Goal: Task Accomplishment & Management: Use online tool/utility

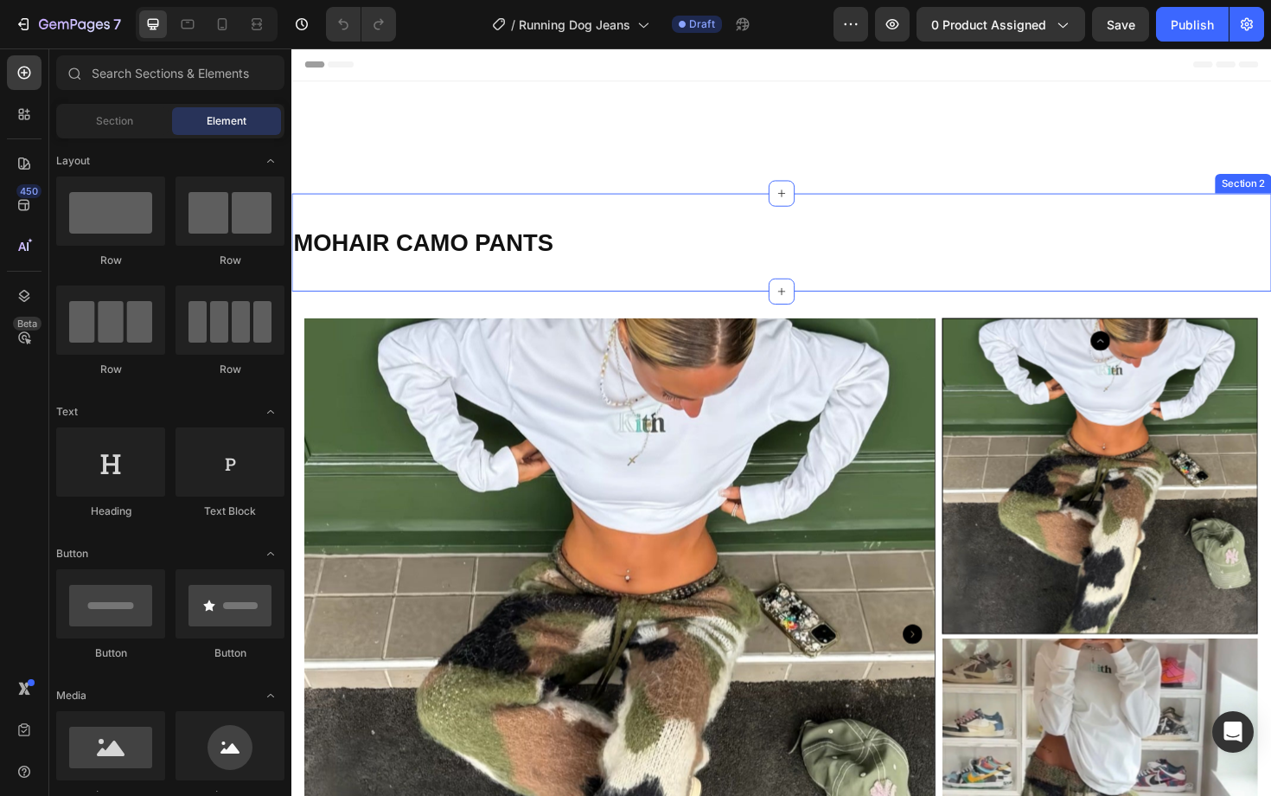
click at [746, 449] on img at bounding box center [639, 668] width 669 height 669
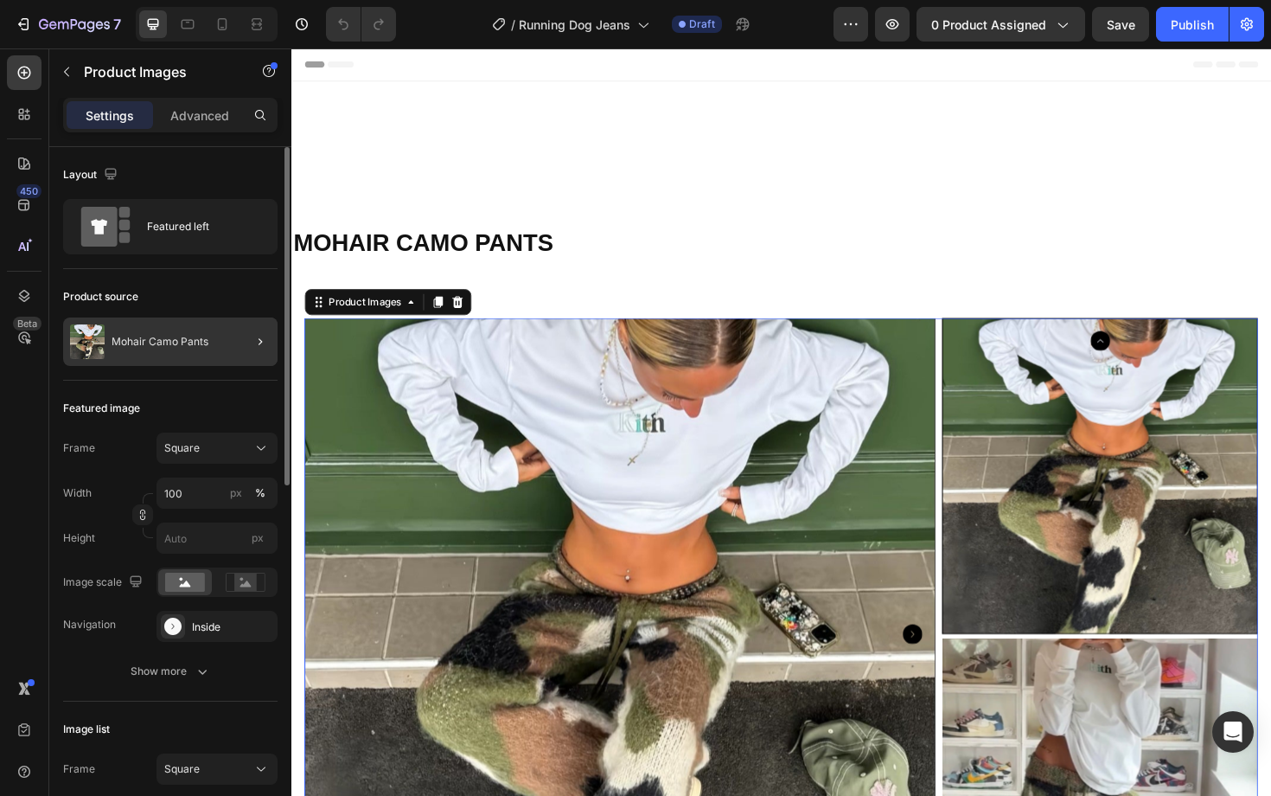
click at [243, 341] on div at bounding box center [253, 341] width 48 height 48
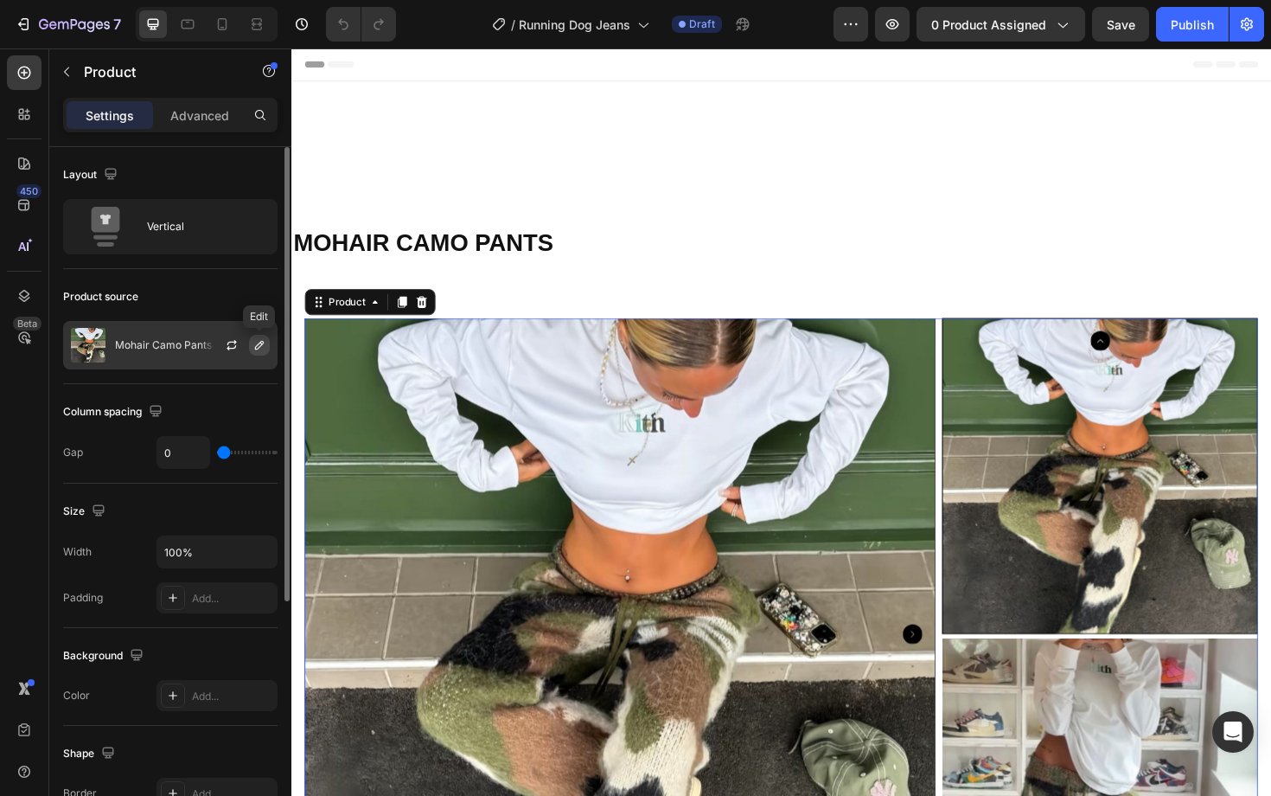
click at [259, 343] on icon "button" at bounding box center [260, 345] width 14 height 14
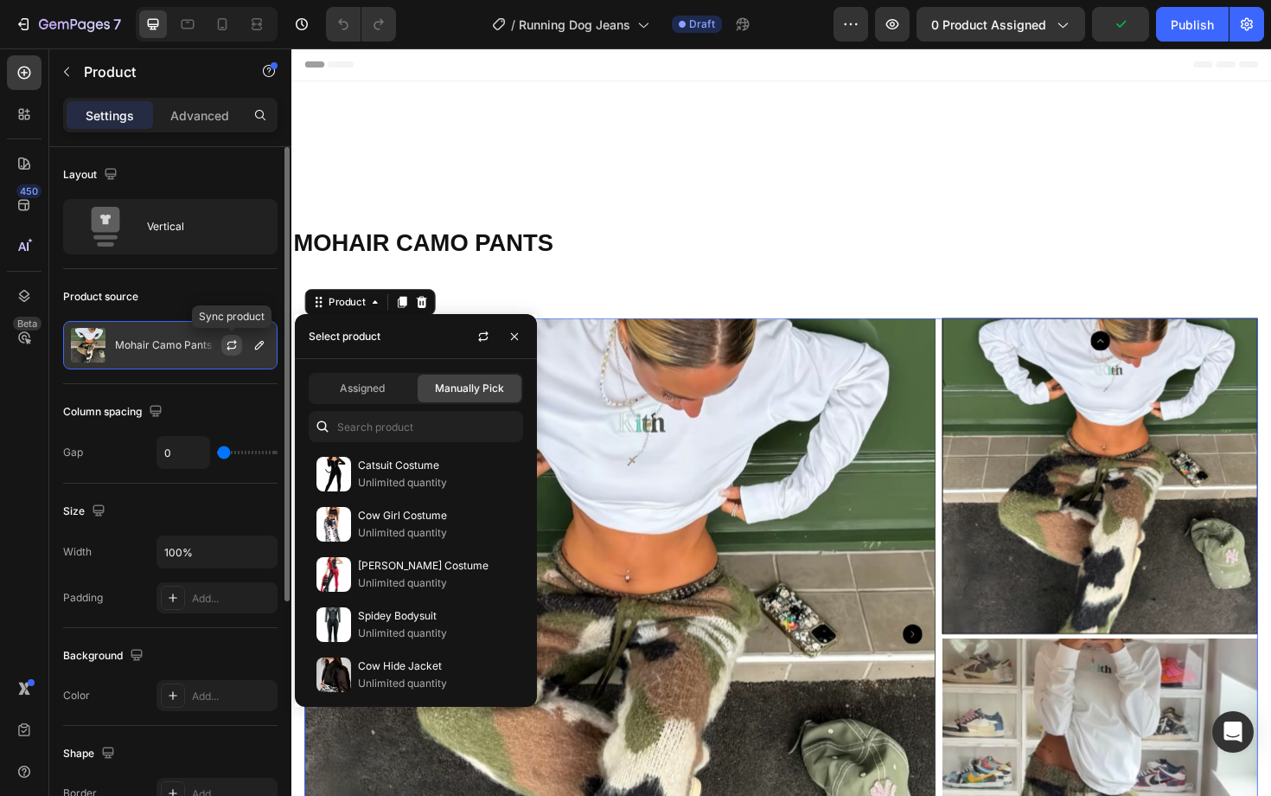
click at [233, 343] on icon "button" at bounding box center [232, 345] width 14 height 14
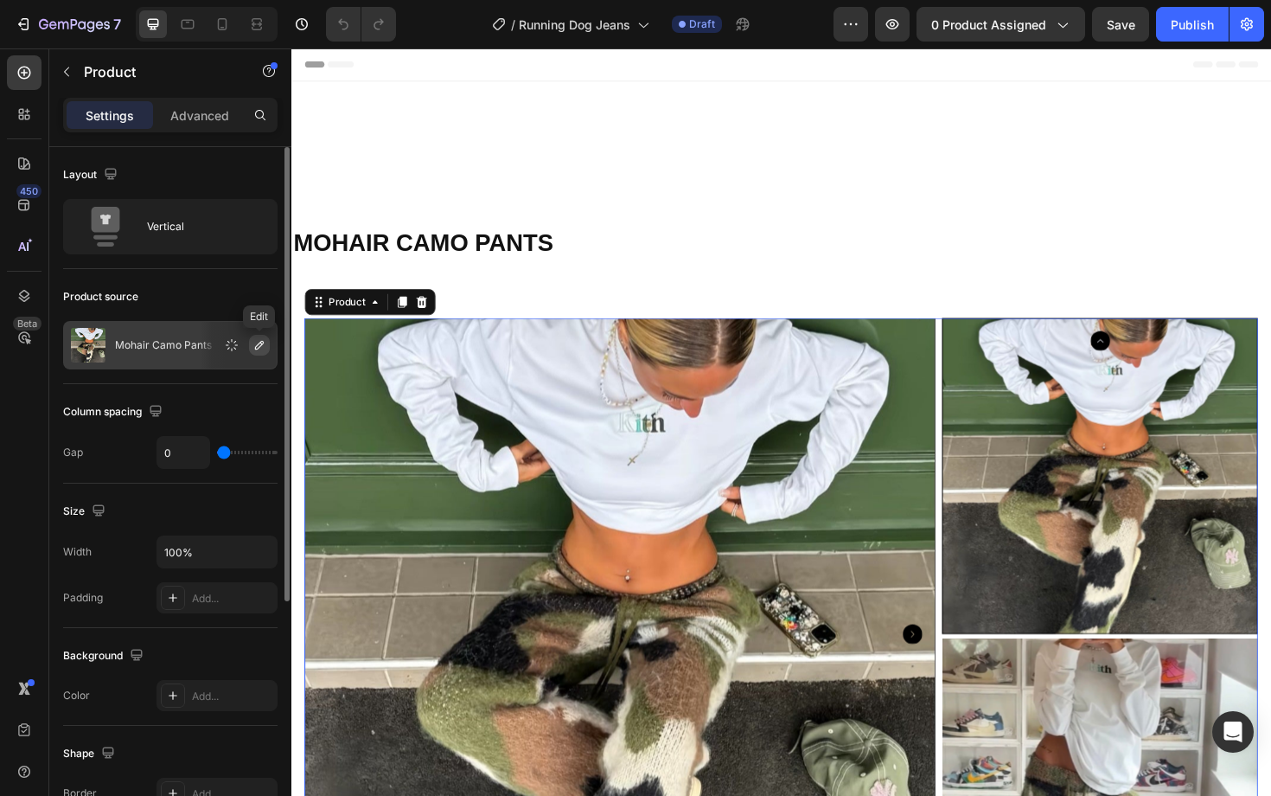
click at [256, 346] on icon "button" at bounding box center [259, 345] width 9 height 9
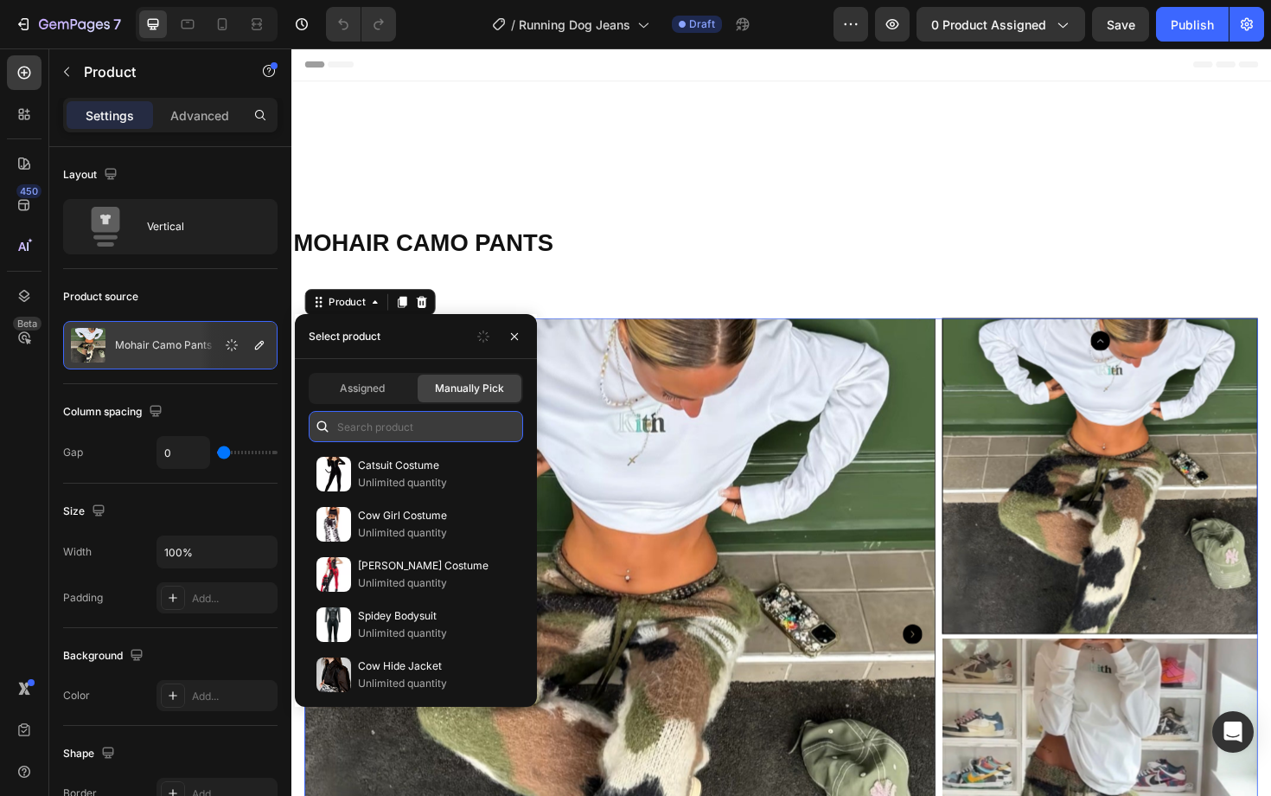
click at [358, 419] on input "text" at bounding box center [416, 426] width 214 height 31
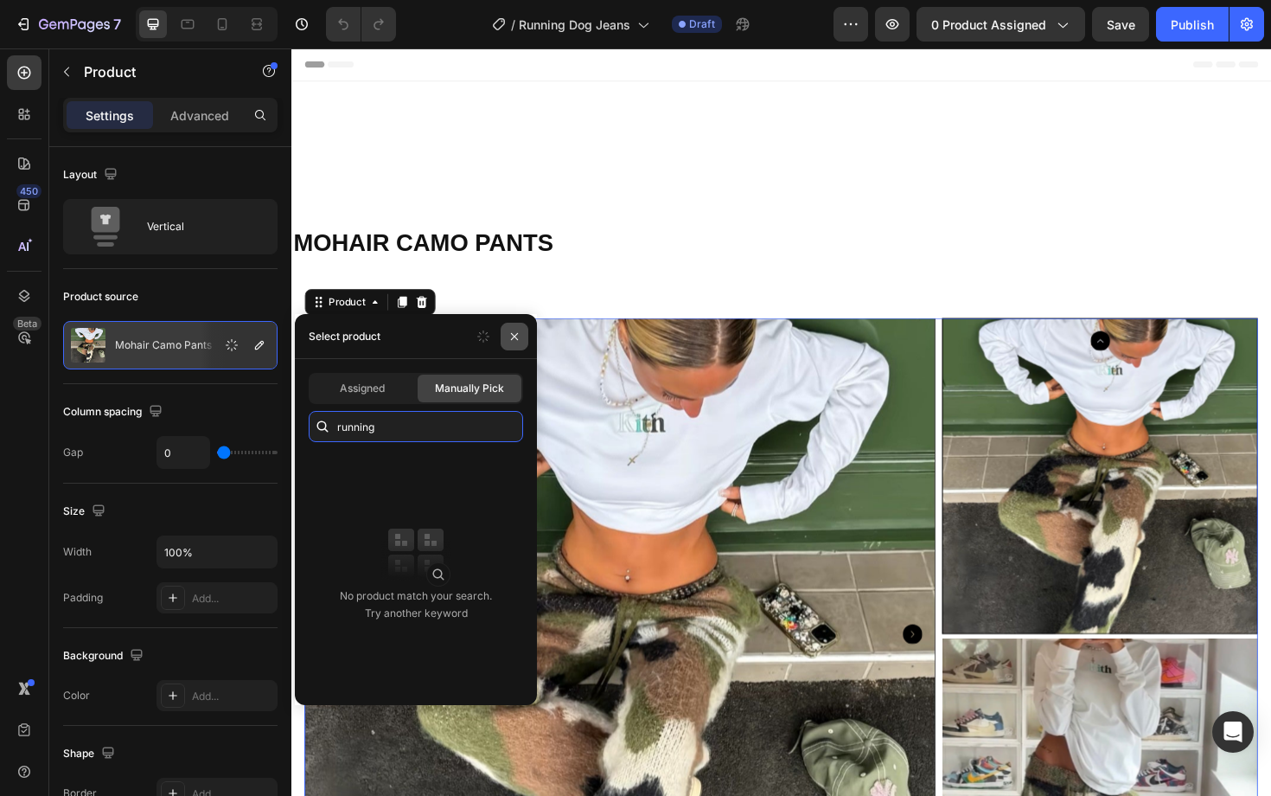
type input "running"
click at [516, 333] on icon "button" at bounding box center [514, 335] width 7 height 7
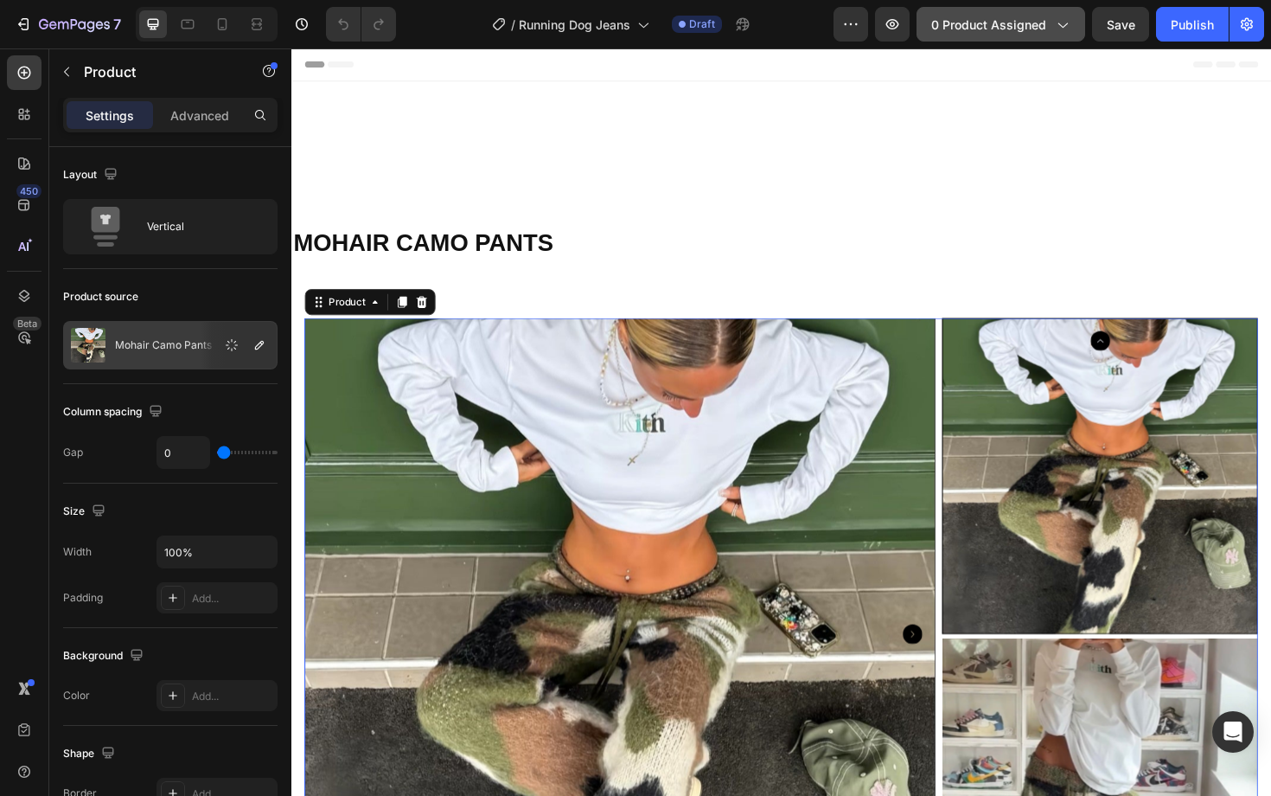
click at [1053, 22] on div "0 product assigned" at bounding box center [1001, 25] width 139 height 18
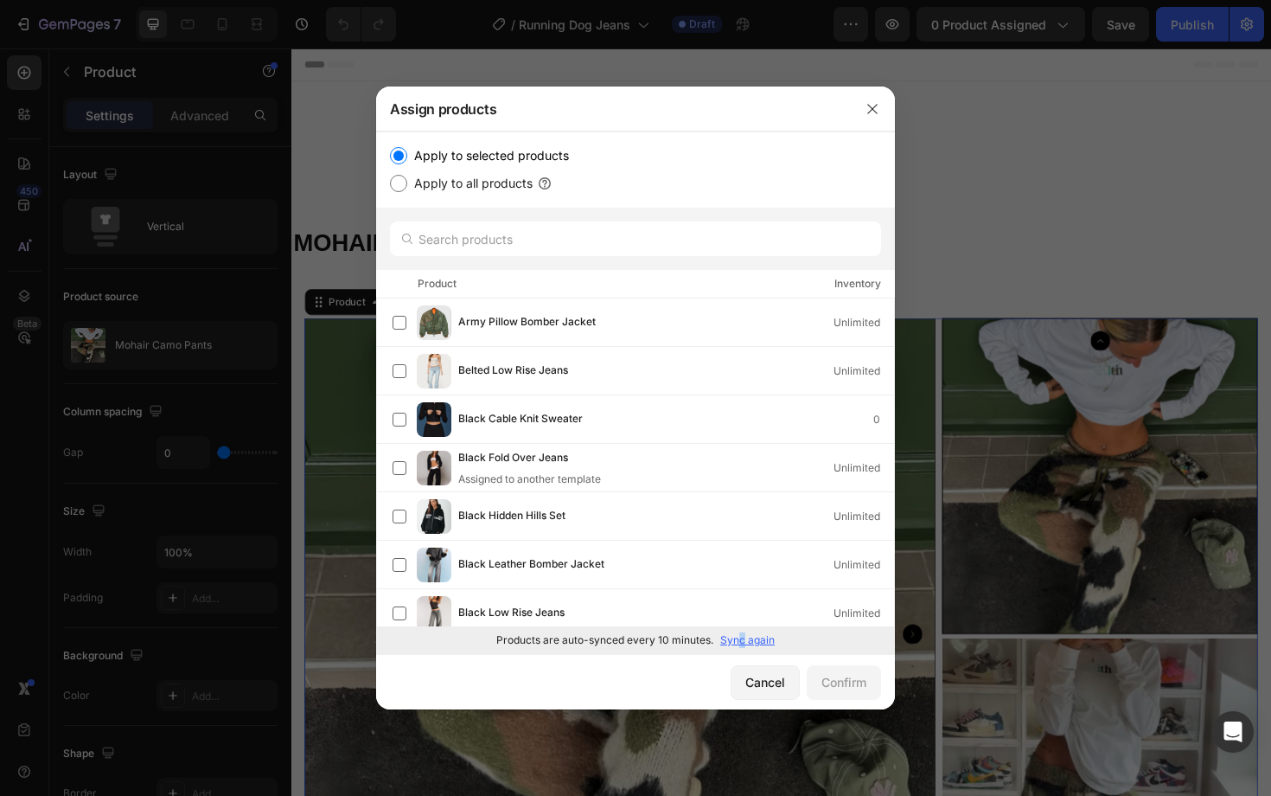
click at [741, 646] on p "Sync again" at bounding box center [747, 640] width 54 height 16
click at [454, 246] on input "text" at bounding box center [635, 238] width 491 height 35
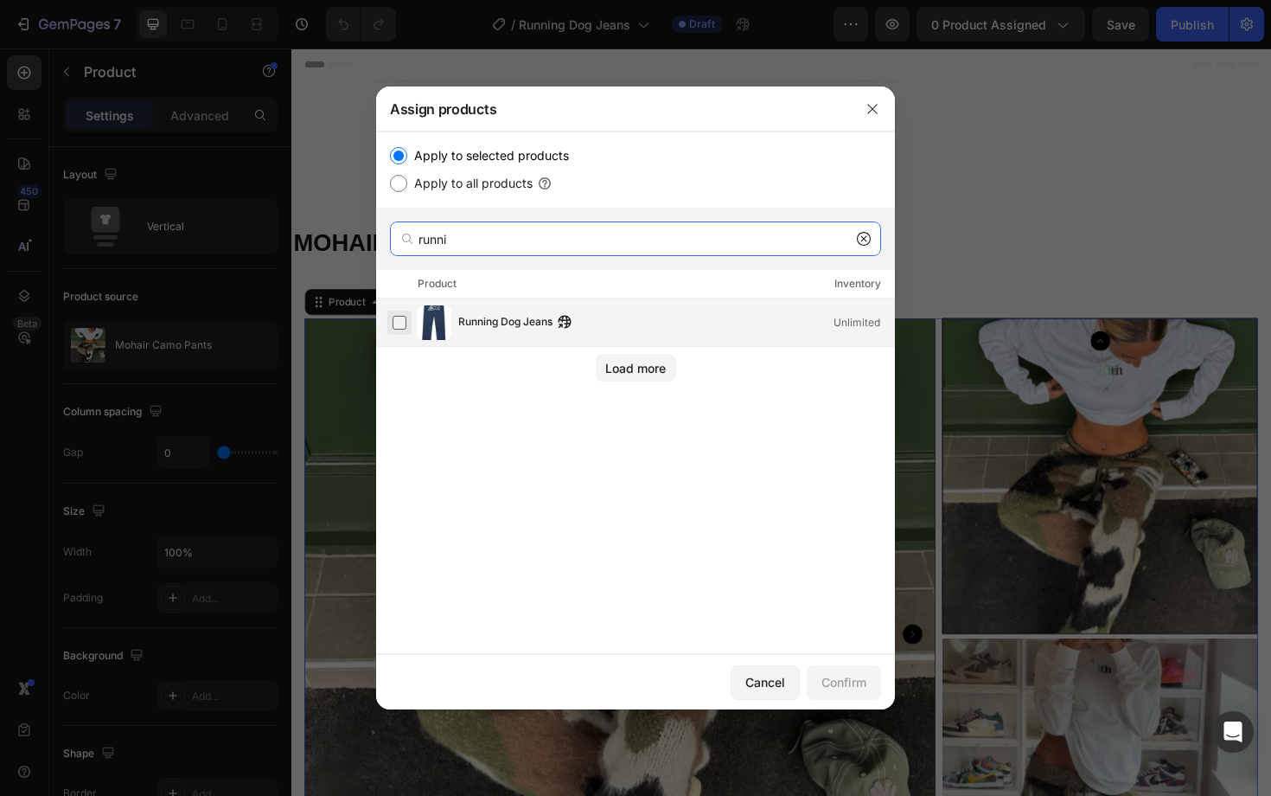
type input "runni"
click at [398, 330] on label at bounding box center [400, 323] width 14 height 14
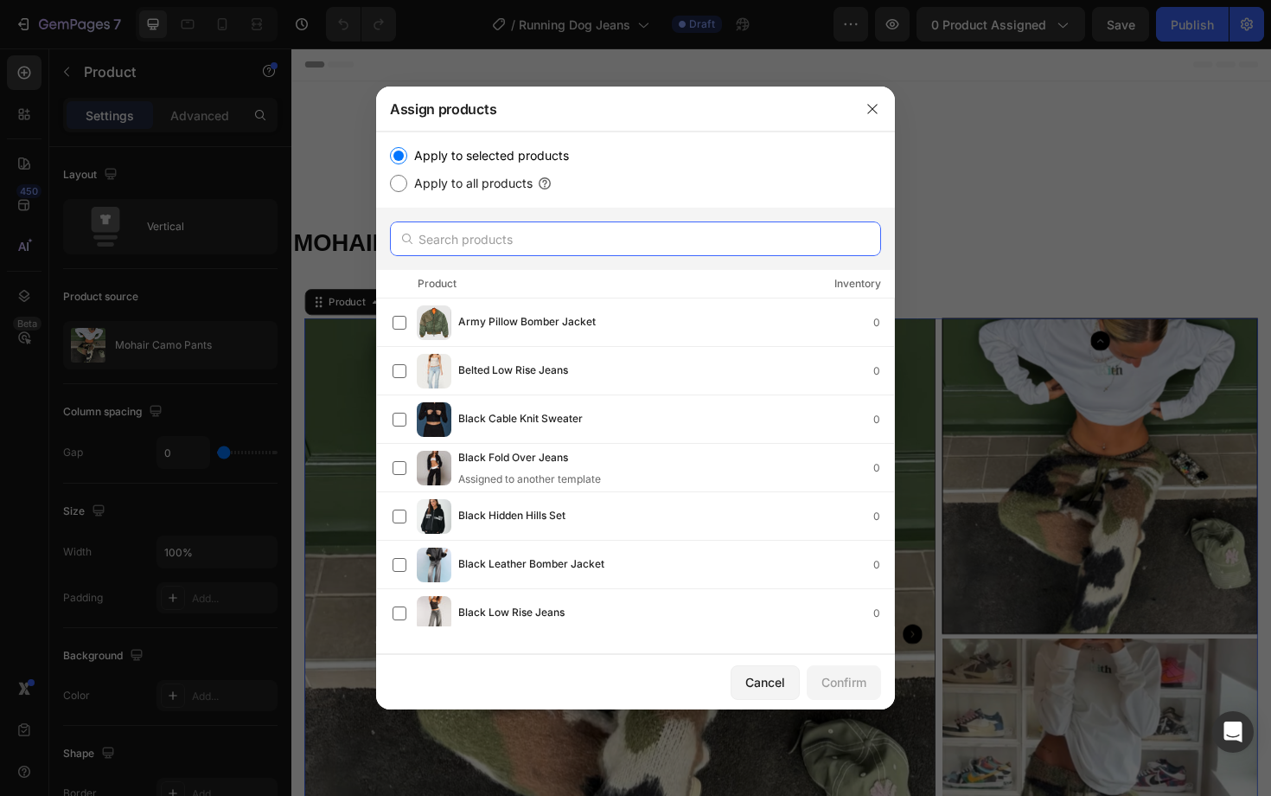
click at [671, 222] on input "text" at bounding box center [635, 238] width 491 height 35
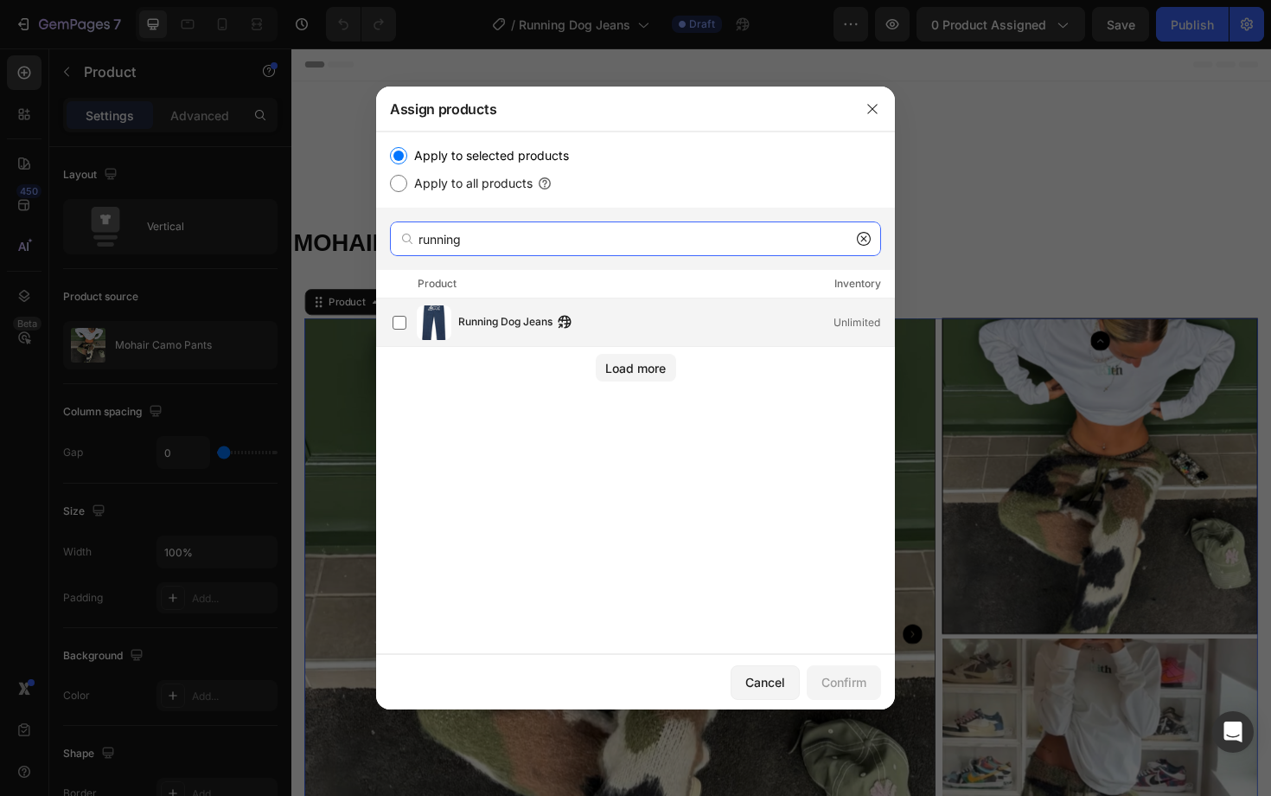
type input "running"
click at [666, 344] on div "Running Dog Jeans Unlimited" at bounding box center [635, 322] width 519 height 48
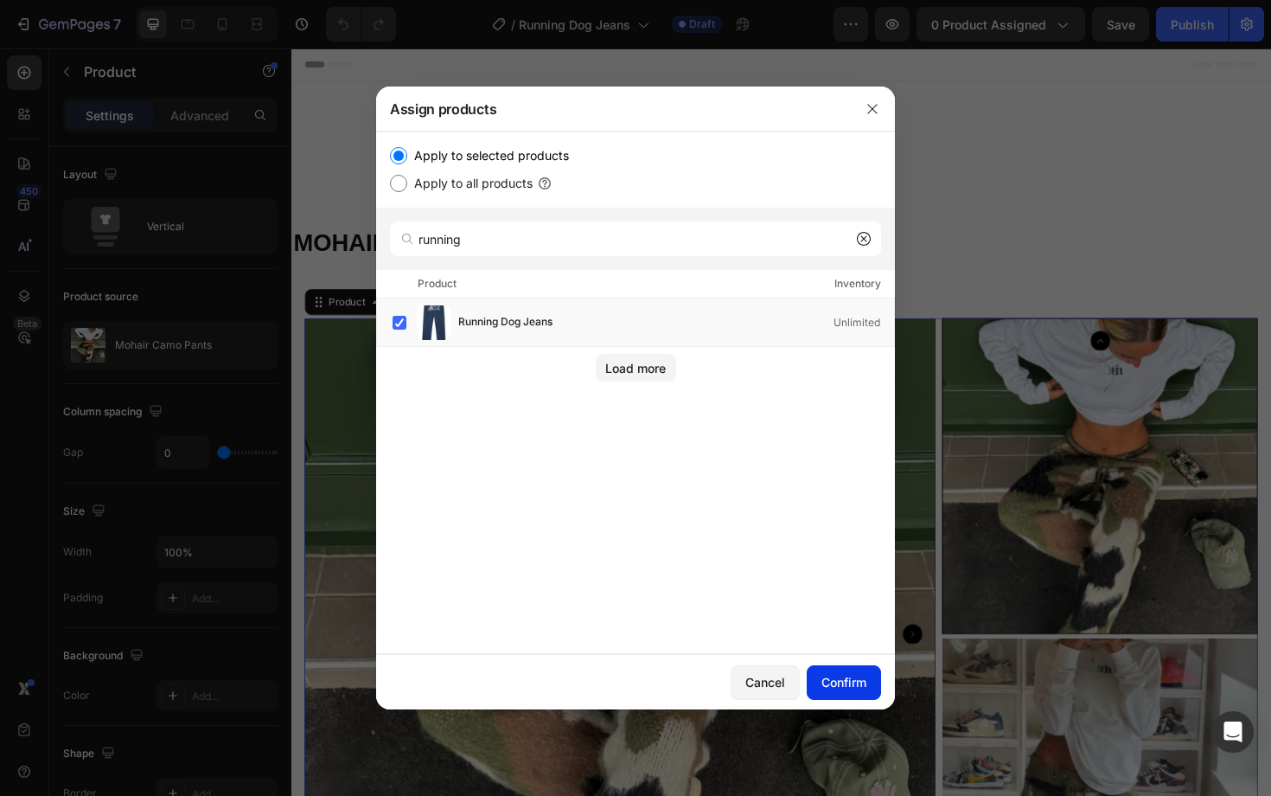
click at [828, 682] on div "Confirm" at bounding box center [844, 682] width 45 height 18
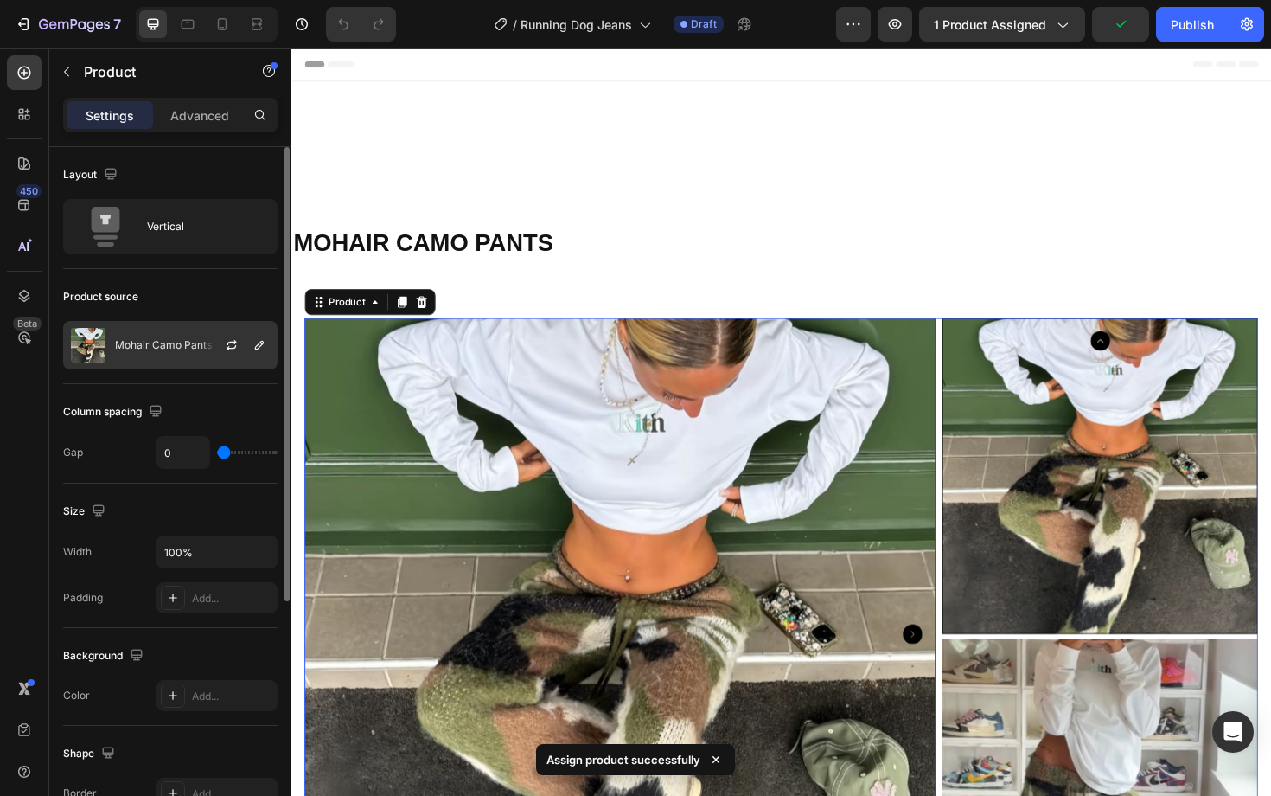
click at [159, 330] on div "Mohair Camo Pants" at bounding box center [170, 345] width 214 height 48
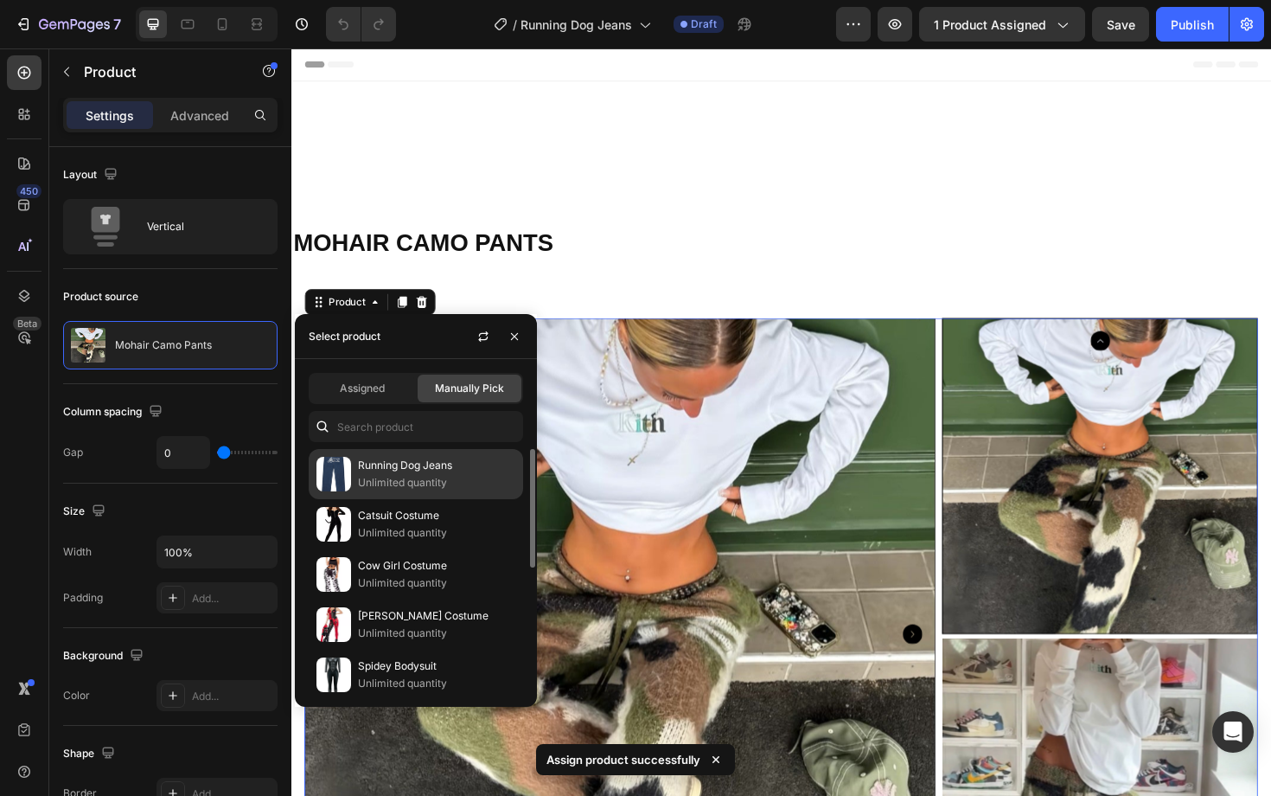
click at [378, 475] on p "Unlimited quantity" at bounding box center [436, 482] width 157 height 17
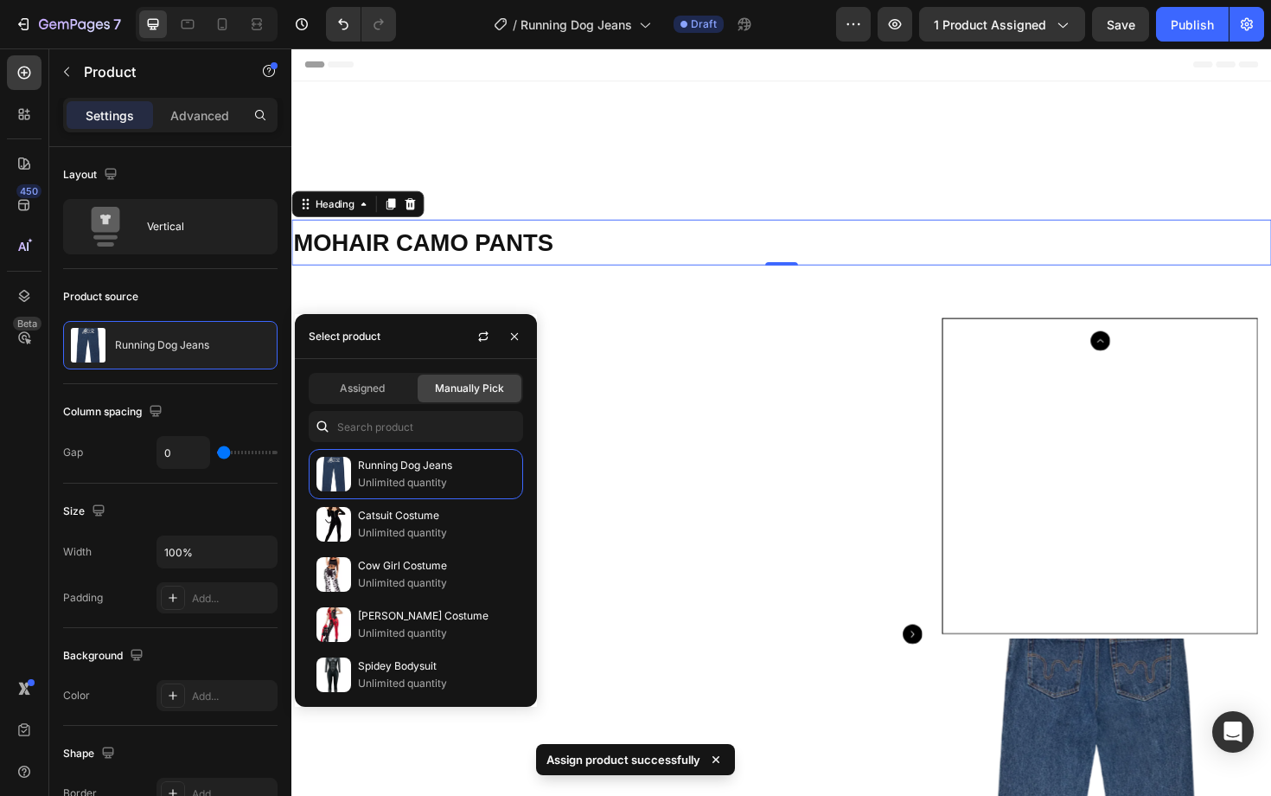
click at [442, 259] on h2 "MOHAIR CAMO PANTS" at bounding box center [810, 254] width 1038 height 48
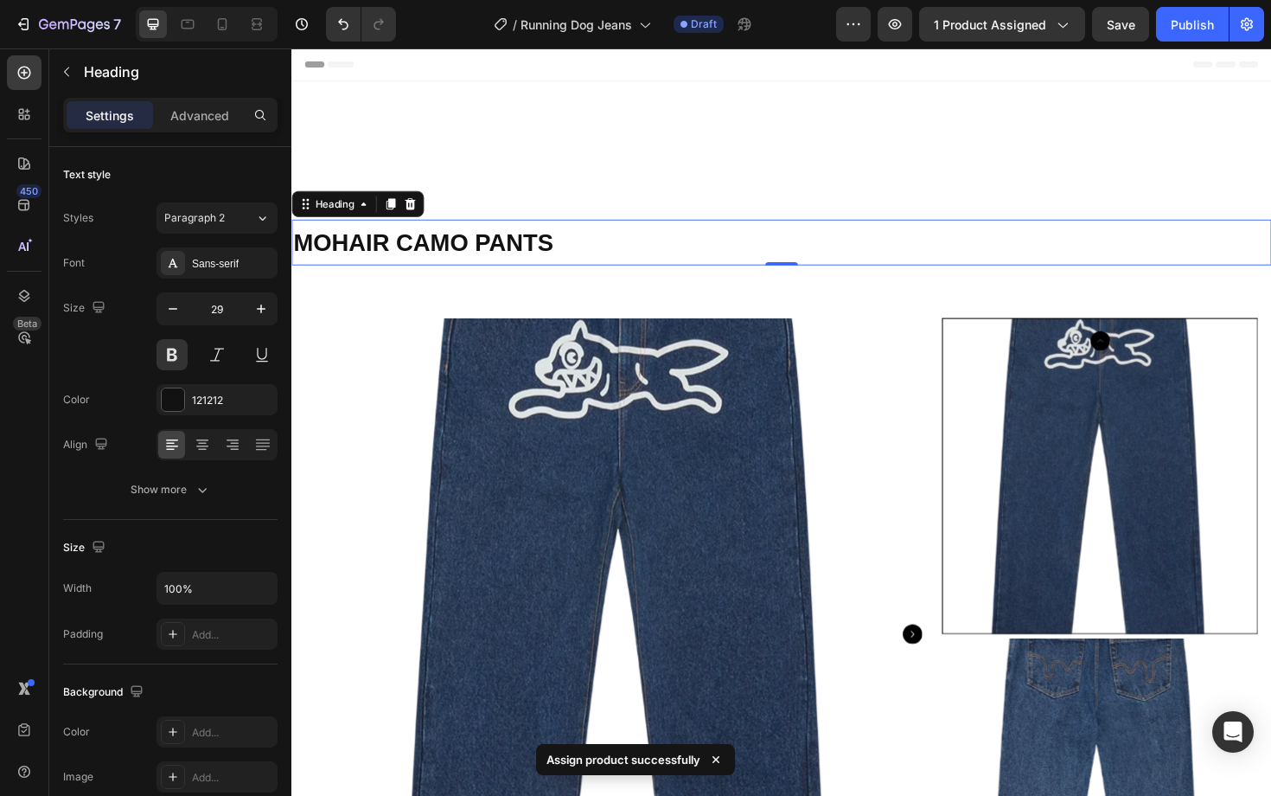
click at [442, 259] on h2 "MOHAIR CAMO PANTS" at bounding box center [810, 254] width 1038 height 48
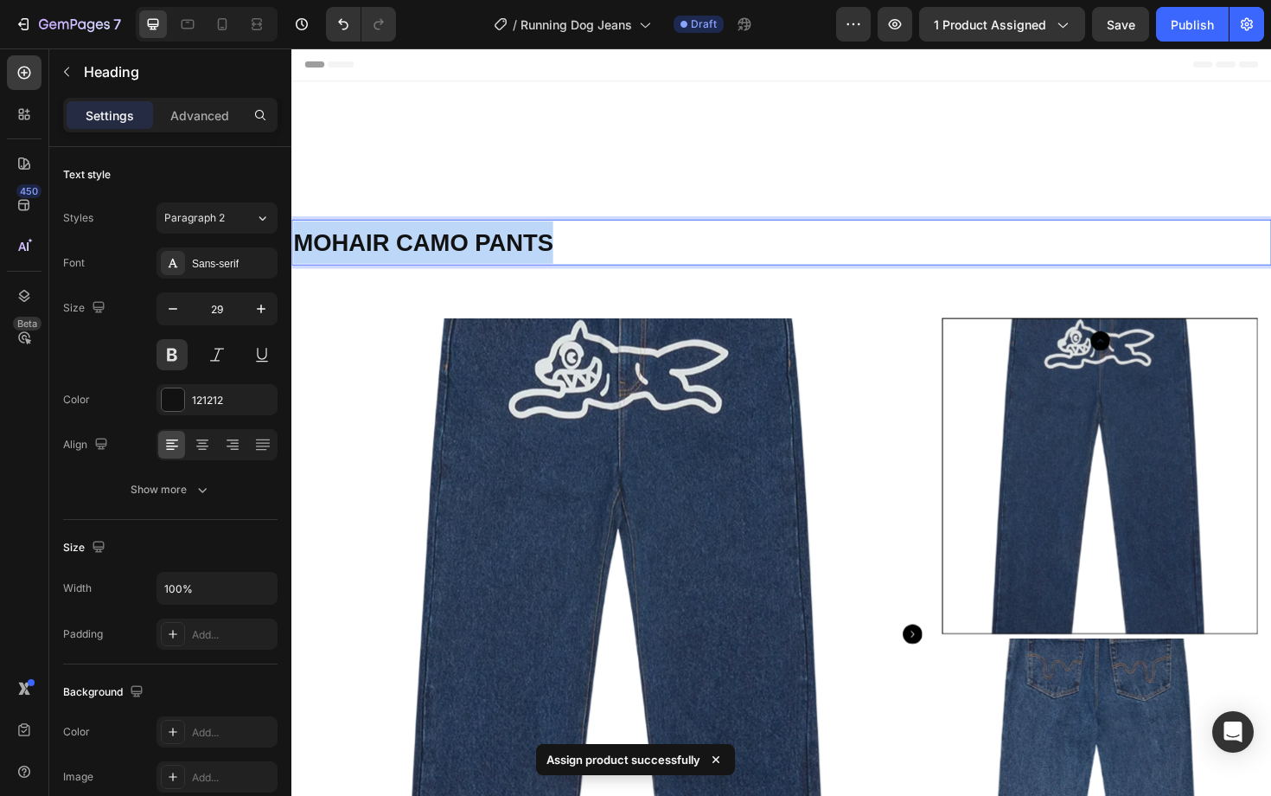
click at [442, 259] on p "MOHAIR CAMO PANTS" at bounding box center [810, 254] width 1034 height 45
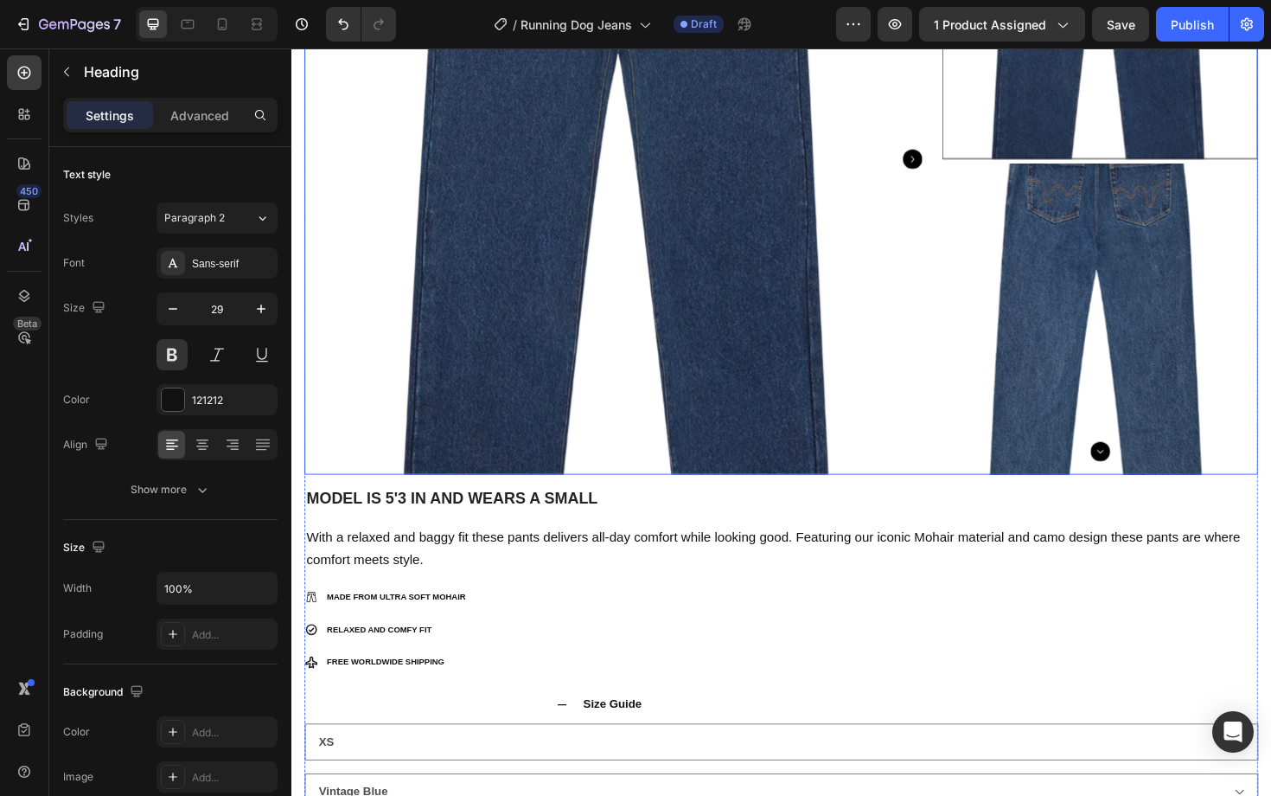
scroll to position [581, 0]
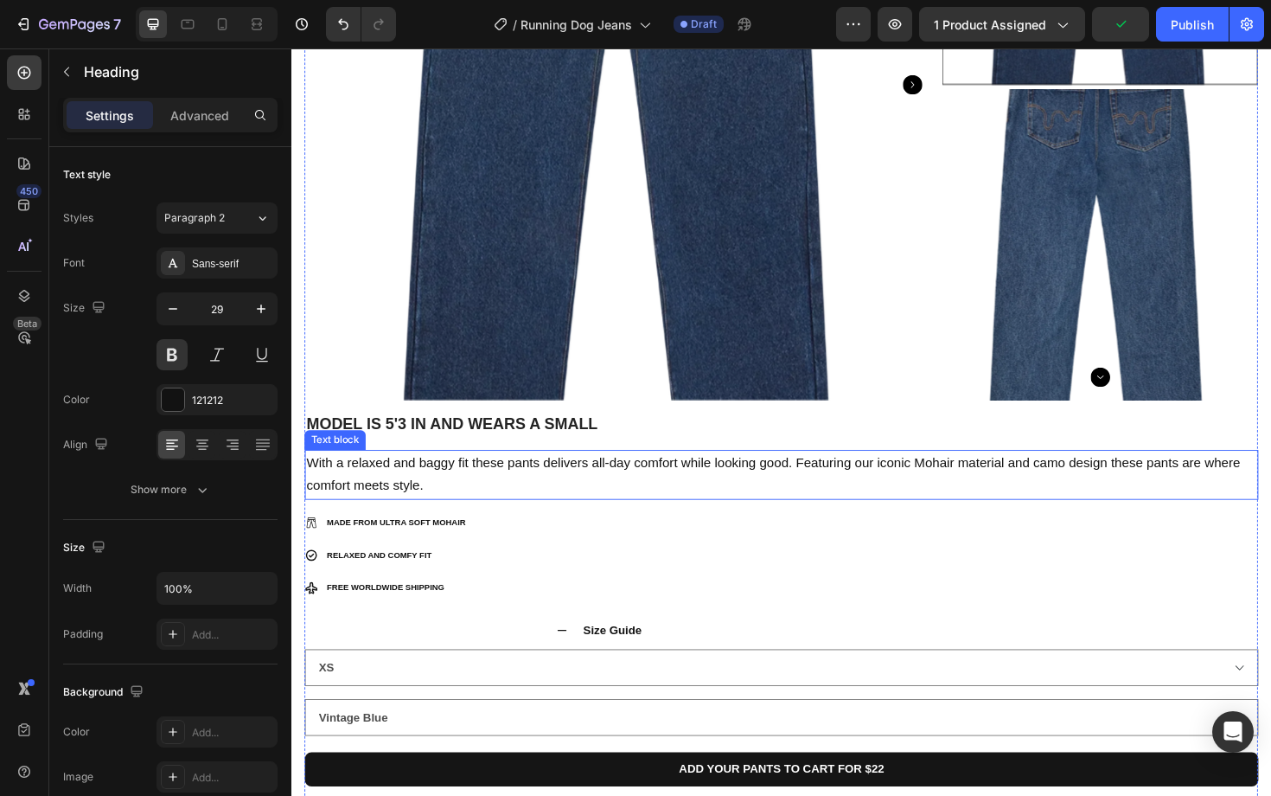
click at [490, 496] on p "With a relaxed and baggy fit these pants delivers all-day comfort while looking…" at bounding box center [810, 501] width 1007 height 50
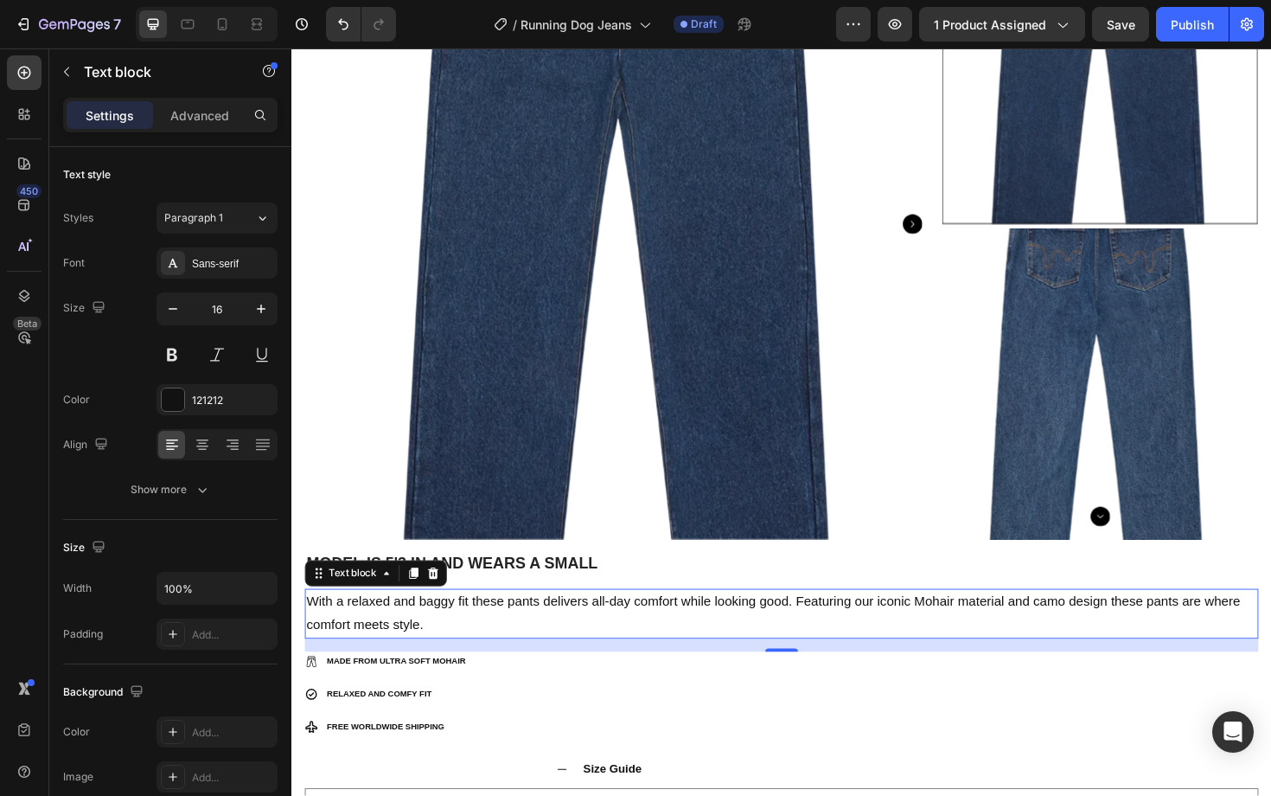
scroll to position [414, 0]
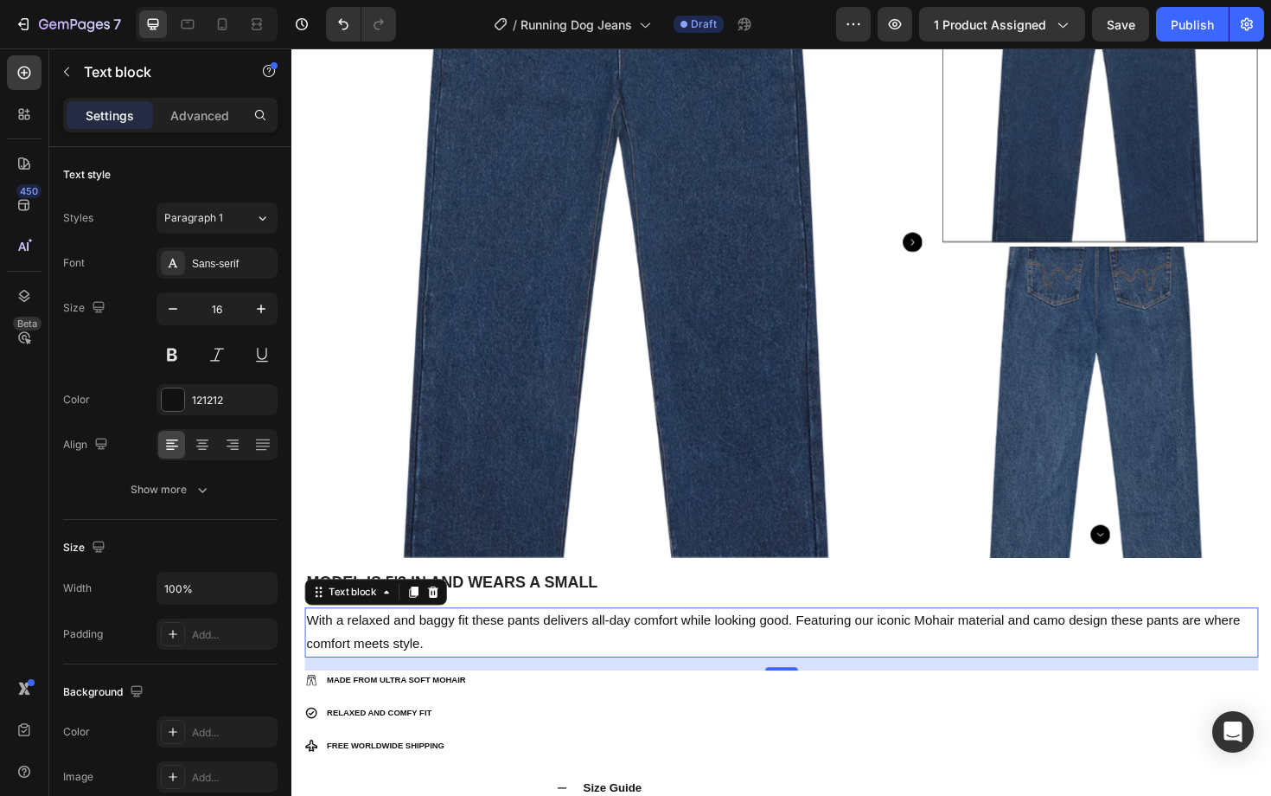
click at [994, 656] on p "With a relaxed and baggy fit these pants delivers all-day comfort while looking…" at bounding box center [810, 668] width 1007 height 50
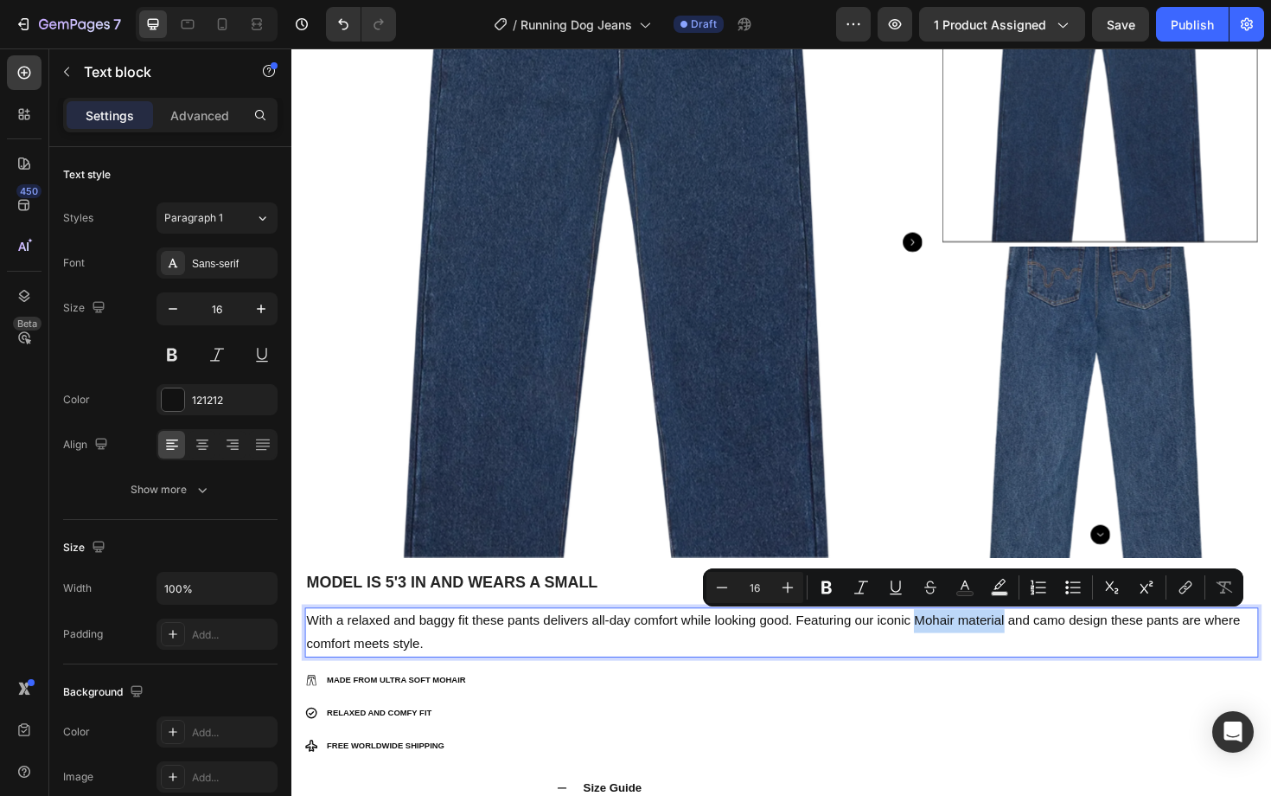
drag, startPoint x: 1046, startPoint y: 655, endPoint x: 951, endPoint y: 649, distance: 95.3
click at [951, 649] on p "With a relaxed and baggy fit these pants delivers all-day comfort while looking…" at bounding box center [810, 668] width 1007 height 50
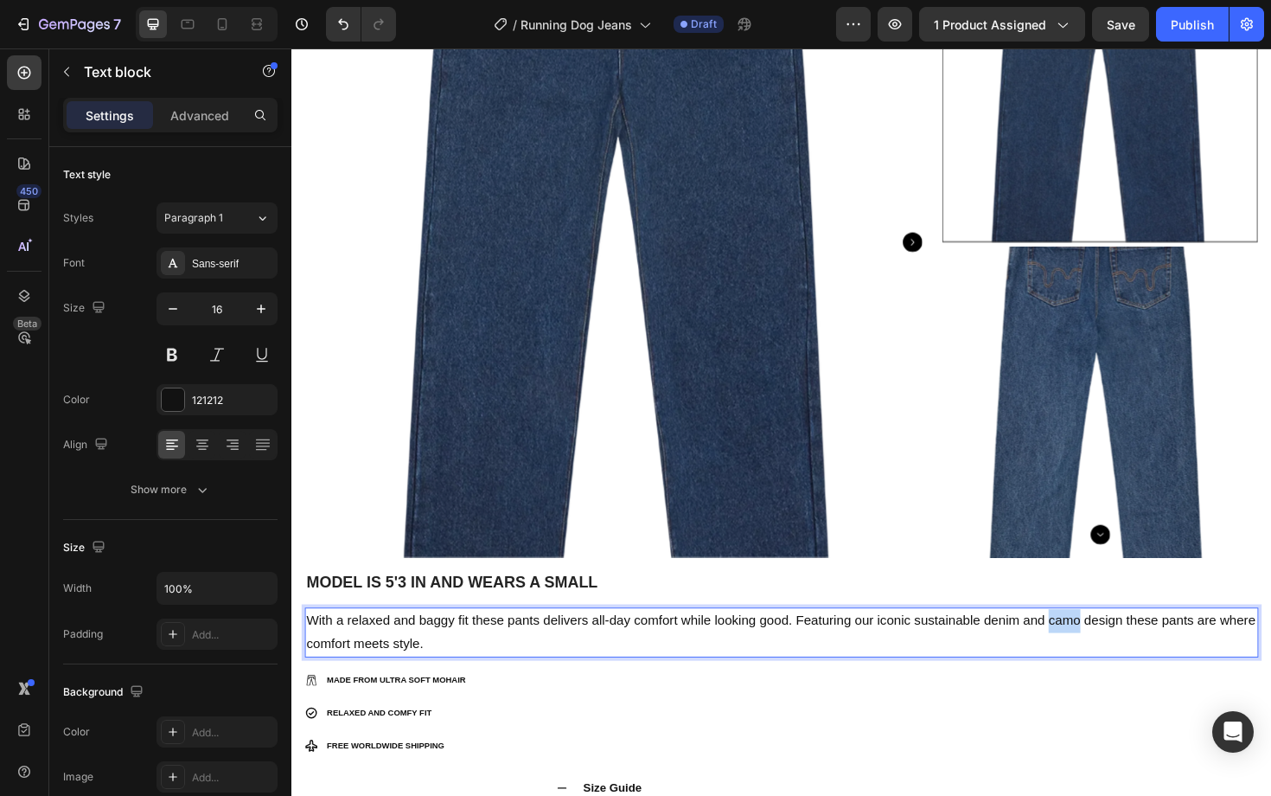
drag, startPoint x: 1129, startPoint y: 653, endPoint x: 1093, endPoint y: 654, distance: 35.5
click at [1093, 654] on p "With a relaxed and baggy fit these pants delivers all-day comfort while looking…" at bounding box center [810, 668] width 1007 height 50
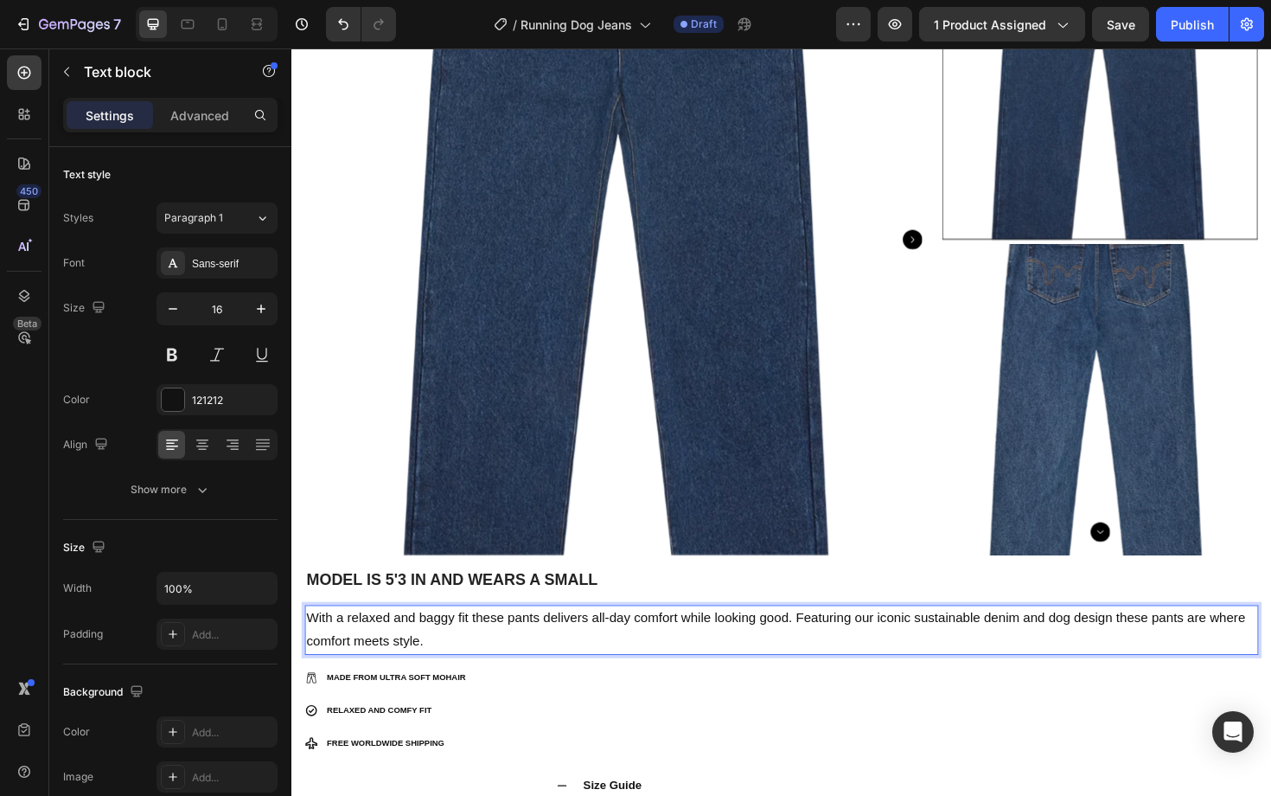
scroll to position [433, 0]
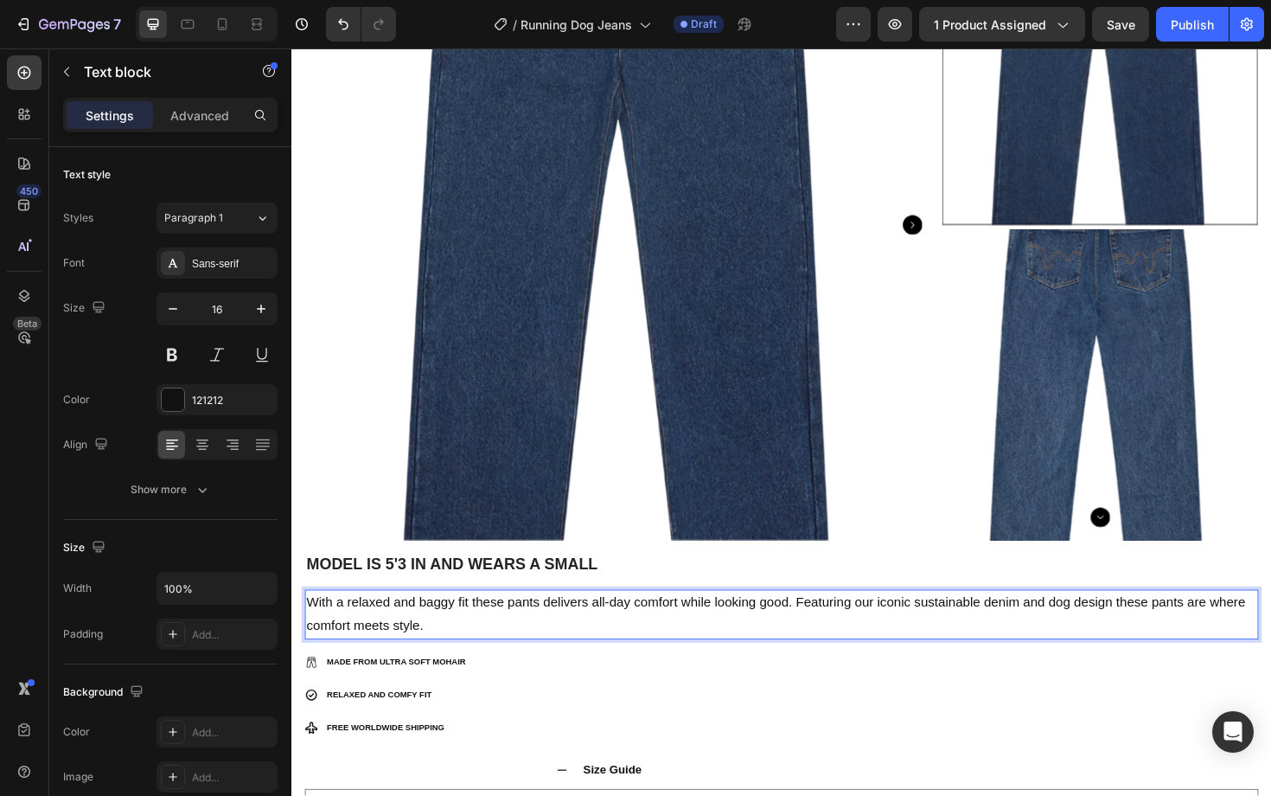
click at [1154, 658] on p "With a relaxed and baggy fit these pants delivers all-day comfort while looking…" at bounding box center [810, 649] width 1007 height 50
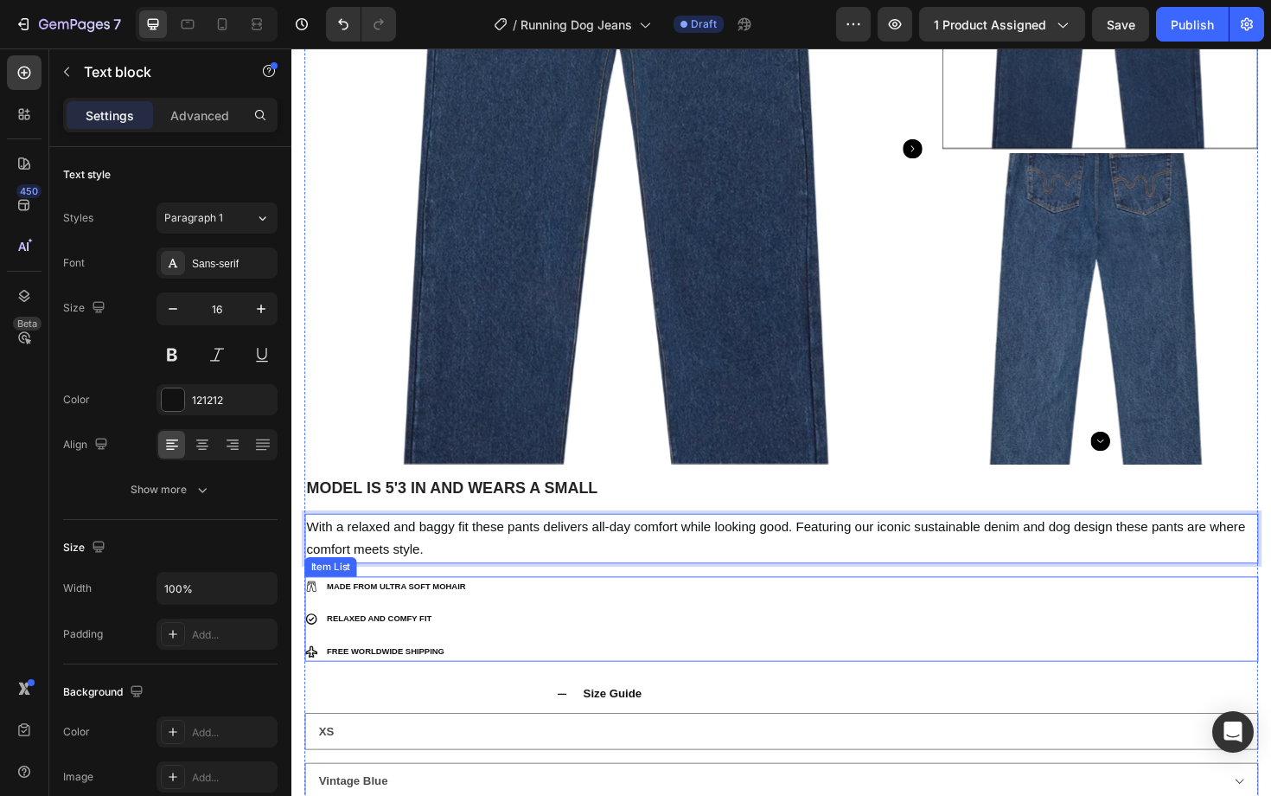
scroll to position [519, 0]
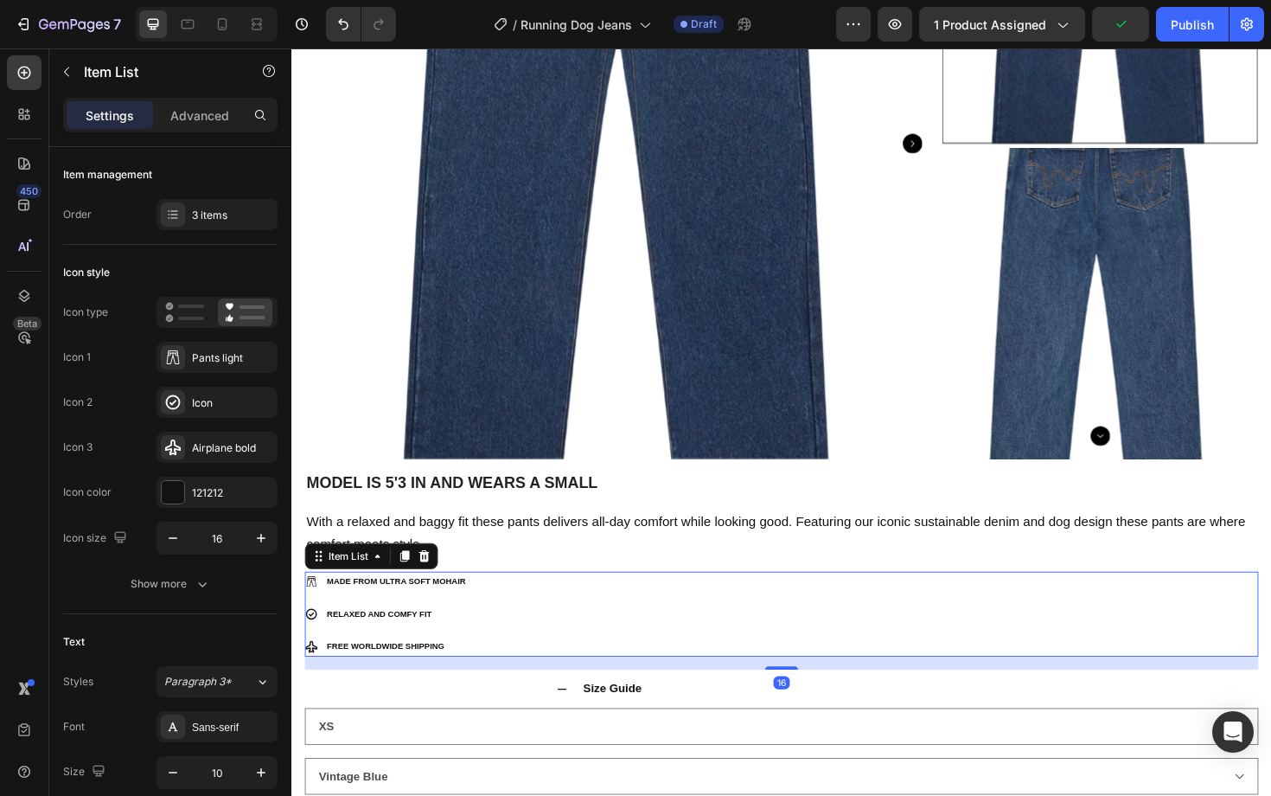
click at [467, 614] on p "MADE FROM ULTRA SOFT MOHAIR" at bounding box center [402, 613] width 147 height 16
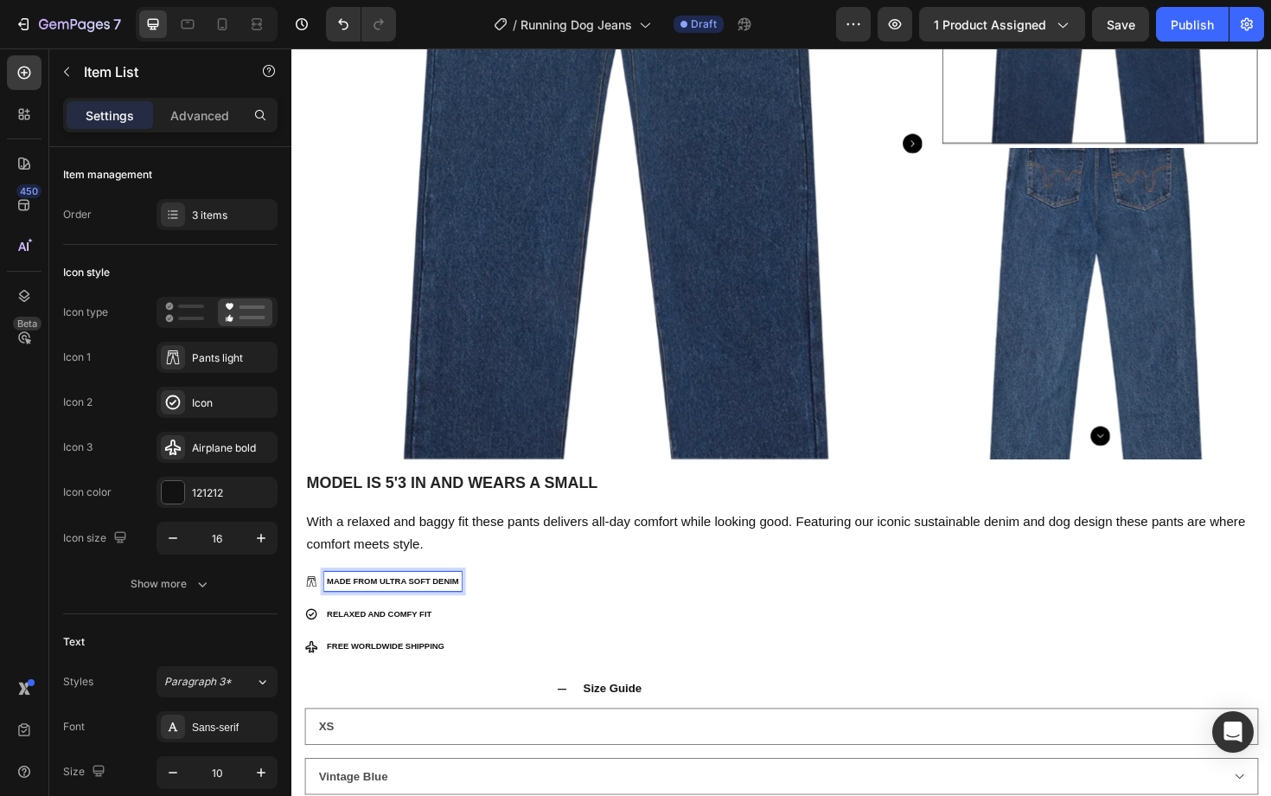
click at [390, 679] on p "FREE WORLDWIDE SHIPPING" at bounding box center [399, 683] width 140 height 16
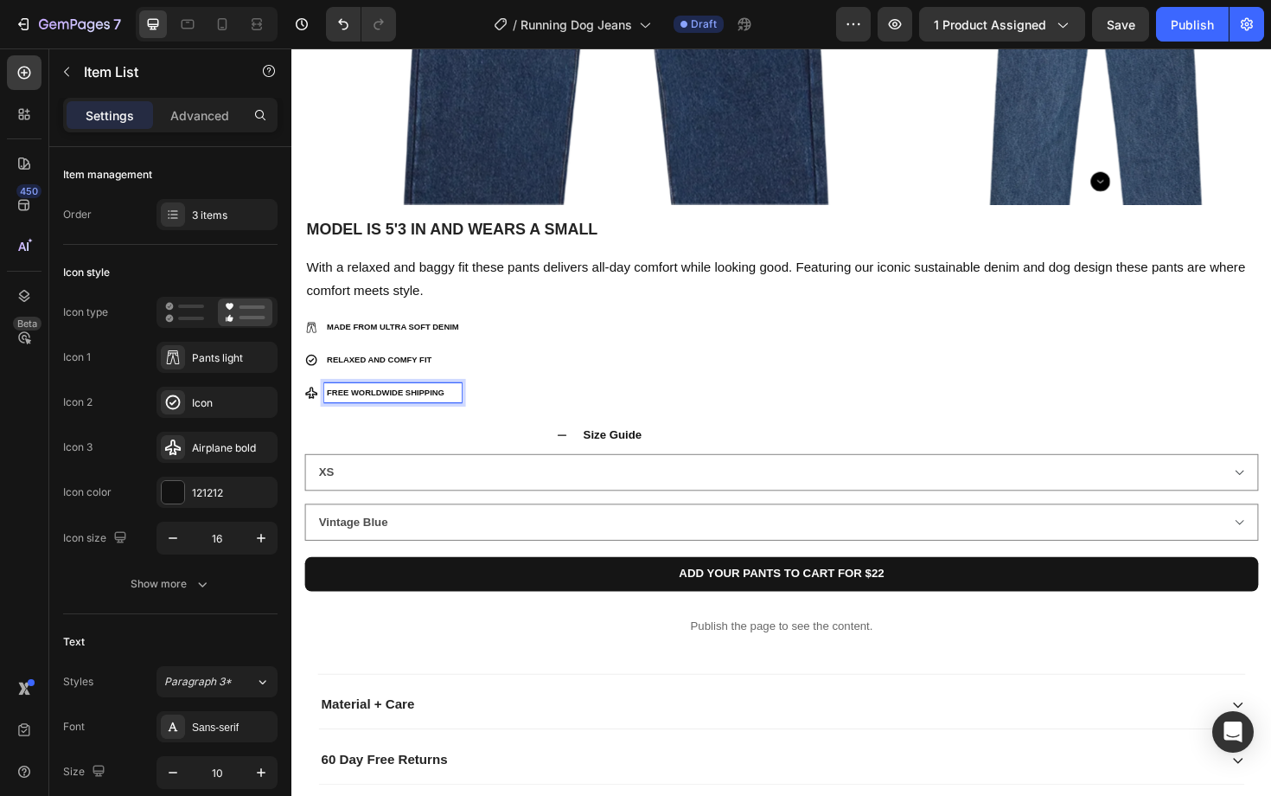
scroll to position [801, 0]
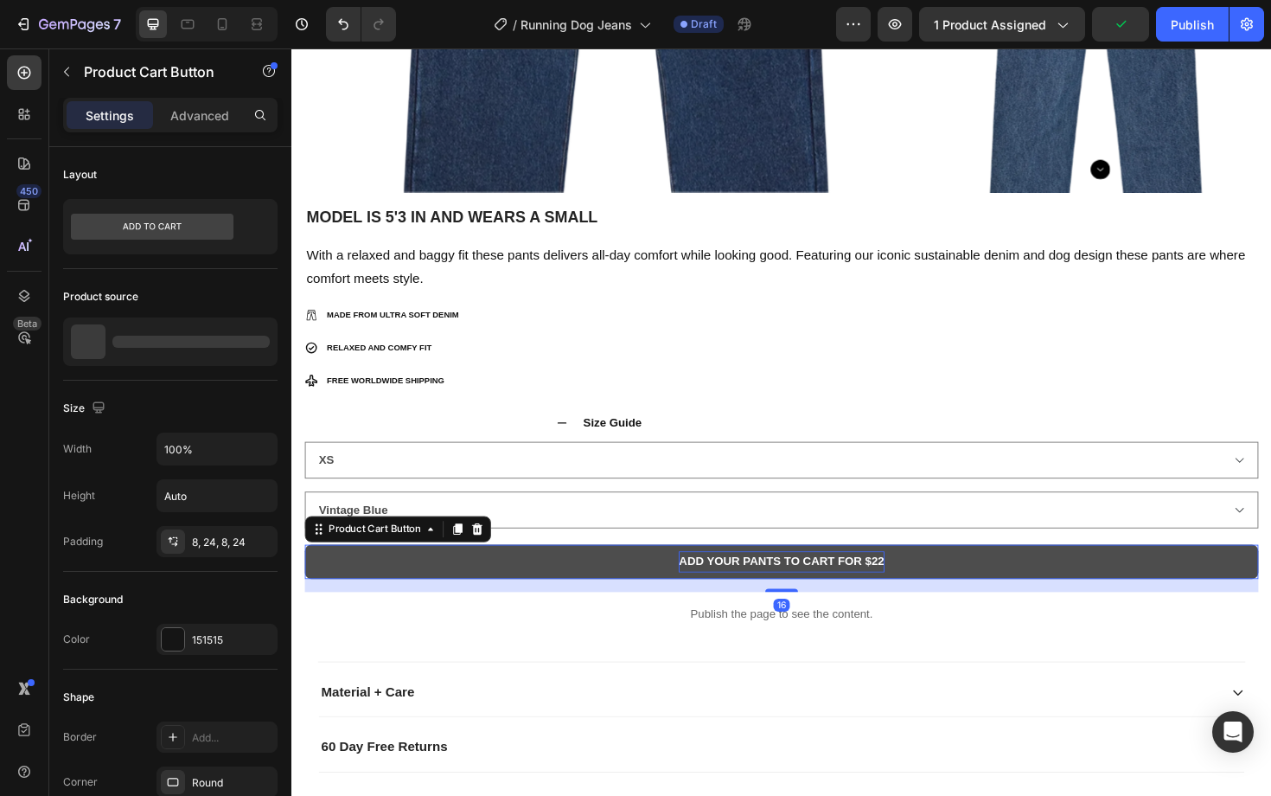
click at [793, 592] on div "ADD YOUR PANTS TO CART FOR $22" at bounding box center [809, 592] width 217 height 22
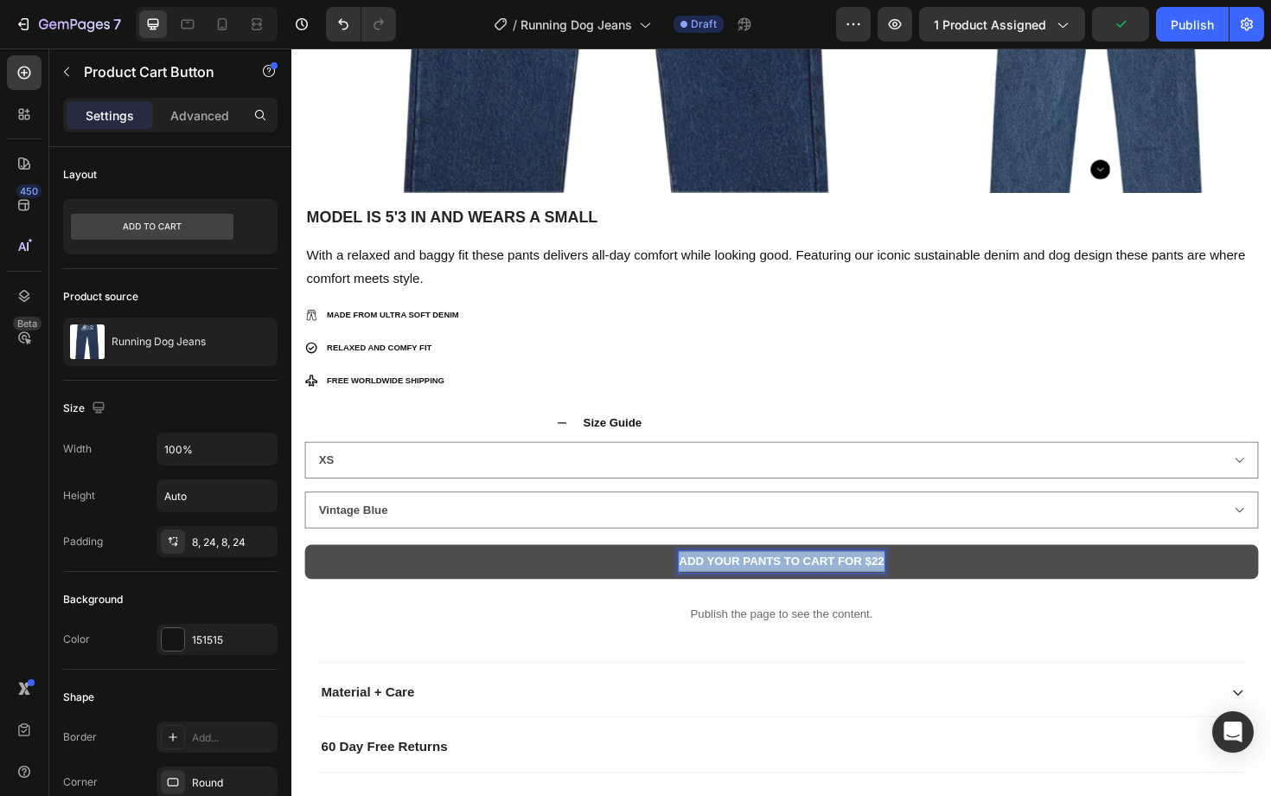
click at [793, 592] on p "ADD YOUR PANTS TO CART FOR $22" at bounding box center [809, 592] width 217 height 22
click at [810, 595] on p "ADD YOUR PANTS TO CART FOR $22" at bounding box center [809, 592] width 217 height 22
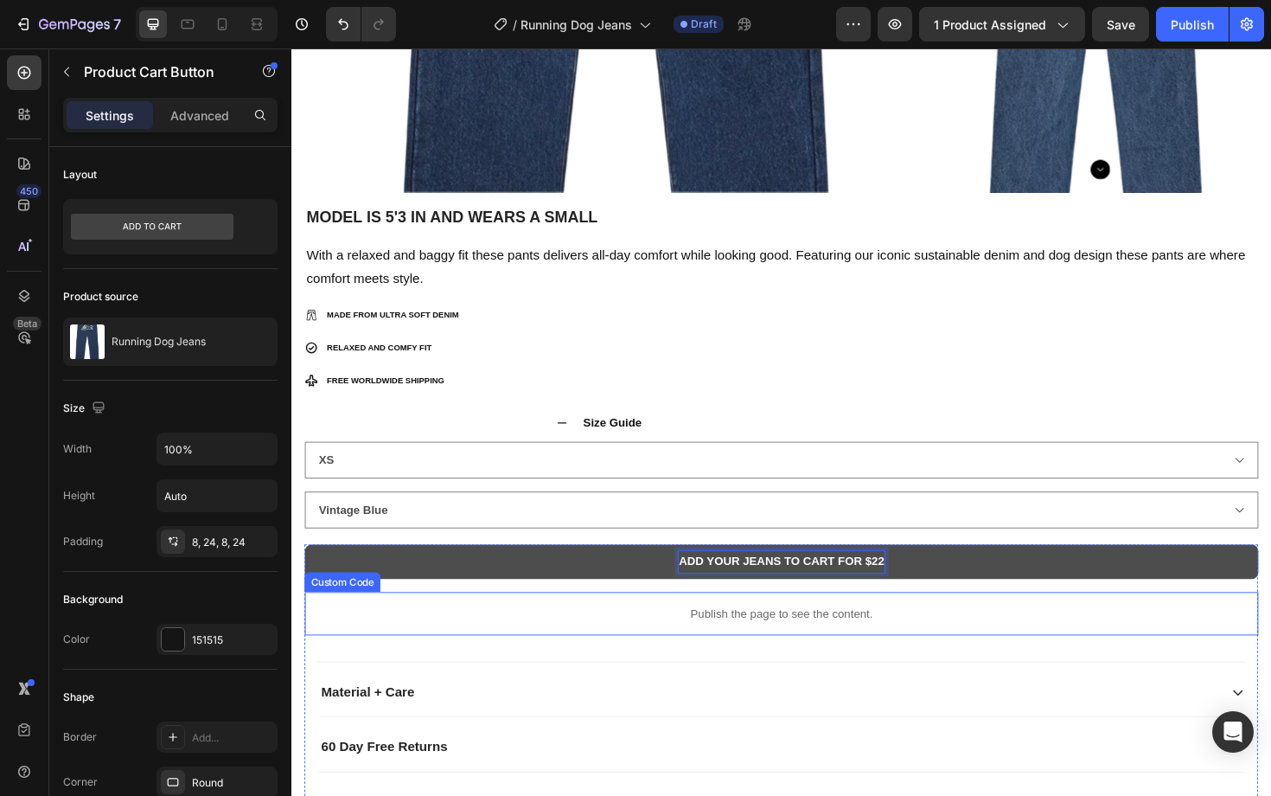
click at [858, 665] on div "Publish the page to see the content." at bounding box center [810, 647] width 1010 height 46
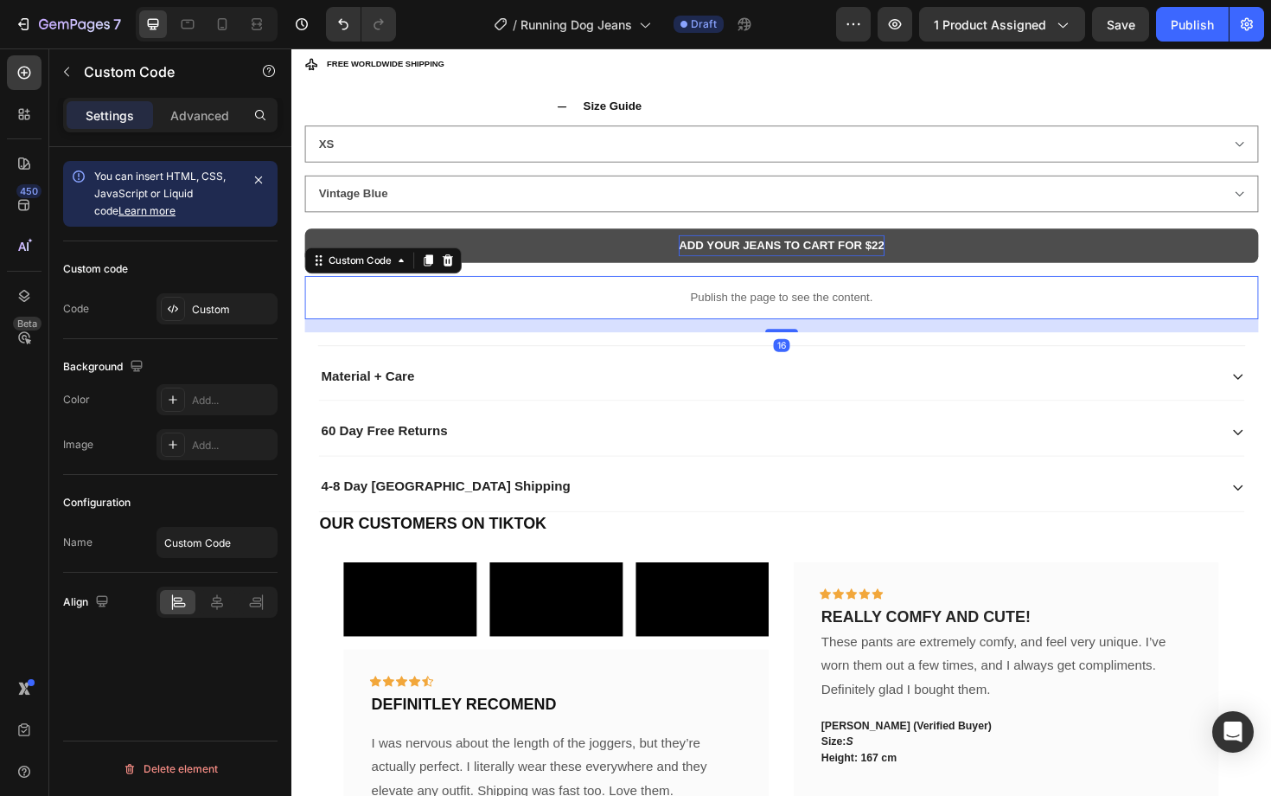
scroll to position [1240, 0]
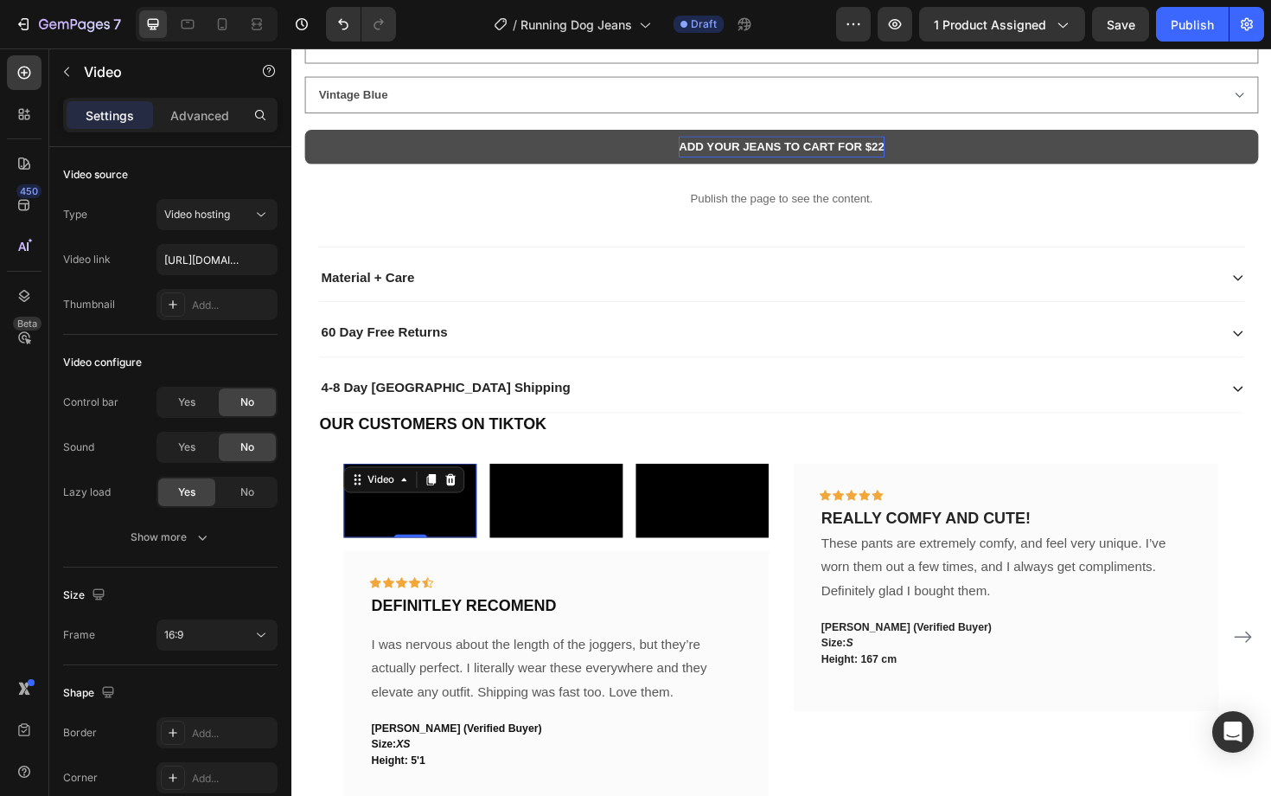
click at [420, 515] on div "Video 0" at bounding box center [417, 528] width 141 height 80
click at [457, 505] on icon at bounding box center [460, 505] width 11 height 12
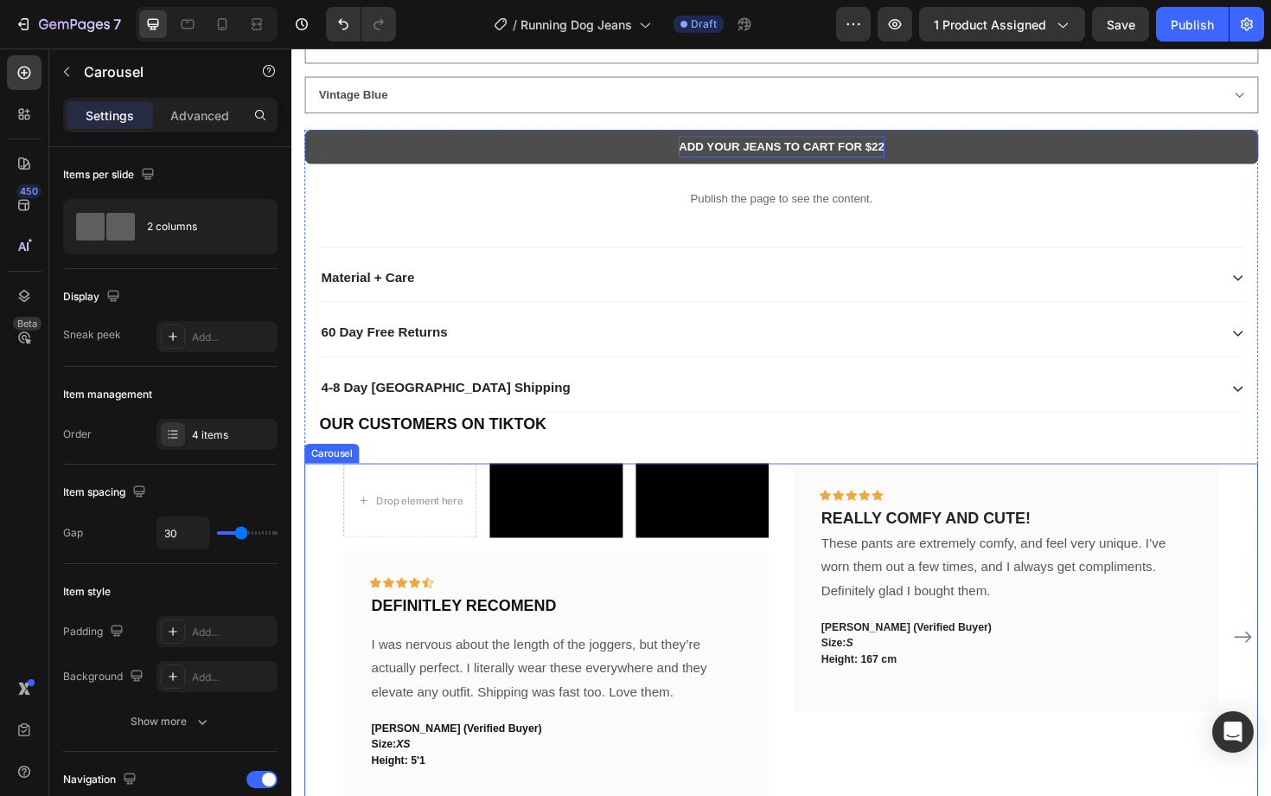
click at [340, 508] on div "Drop element here Video Video Row Icon Icon Icon Icon Icon Row DEFINITLEY RECOM…" at bounding box center [810, 672] width 1010 height 369
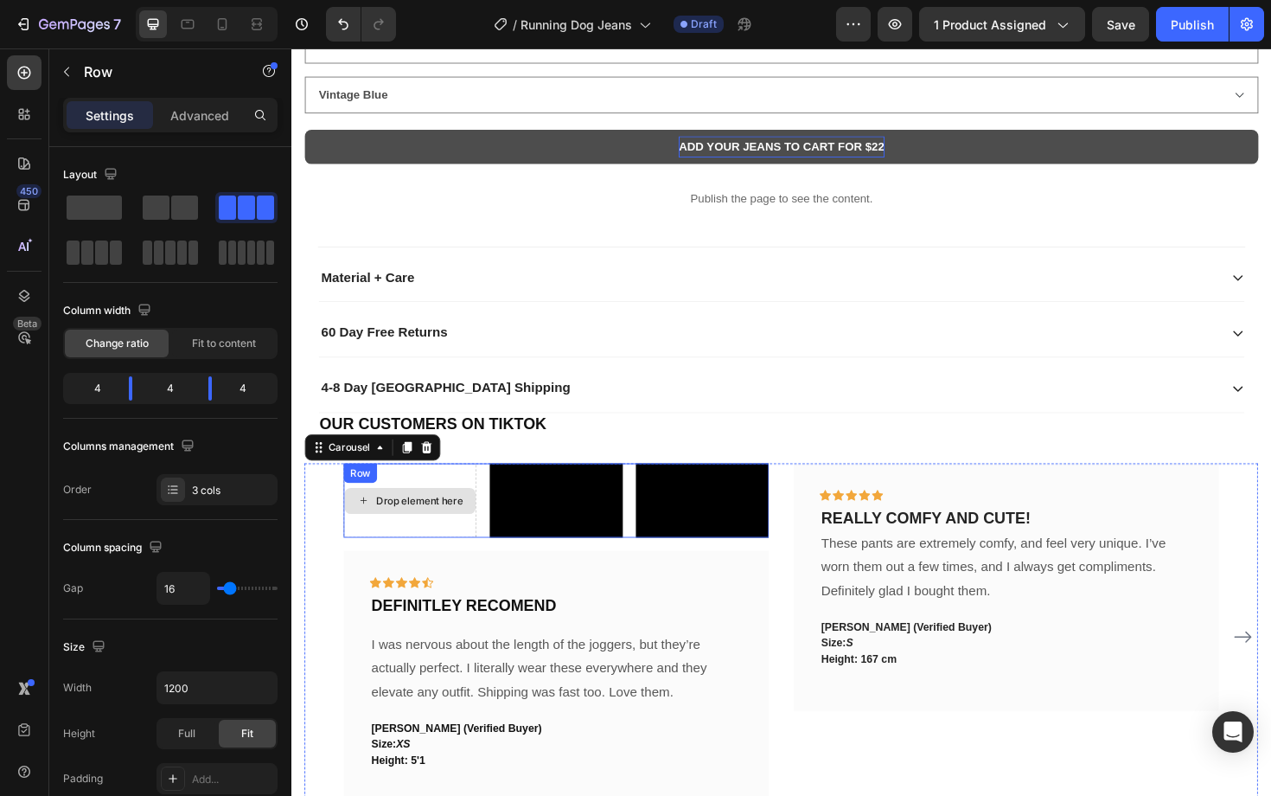
click at [390, 566] on div "Drop element here" at bounding box center [417, 528] width 141 height 80
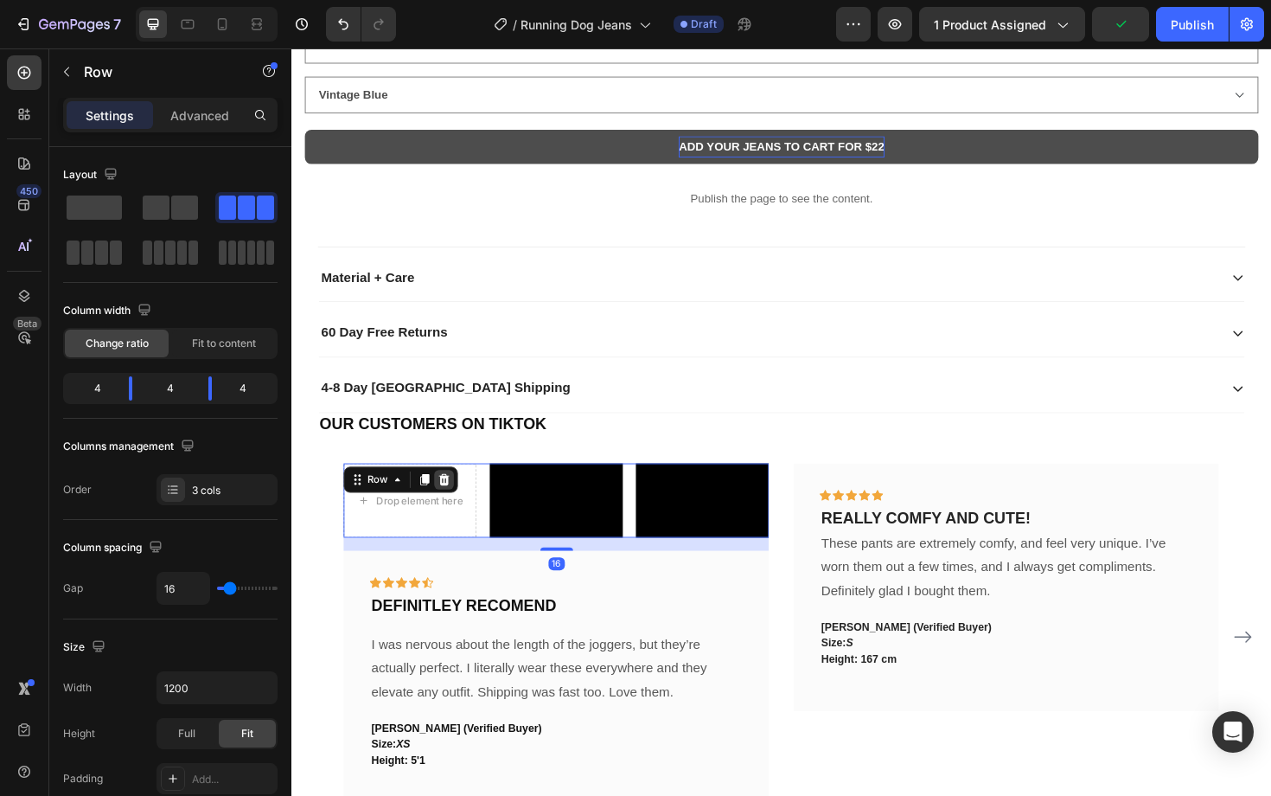
click at [450, 501] on icon at bounding box center [453, 505] width 11 height 12
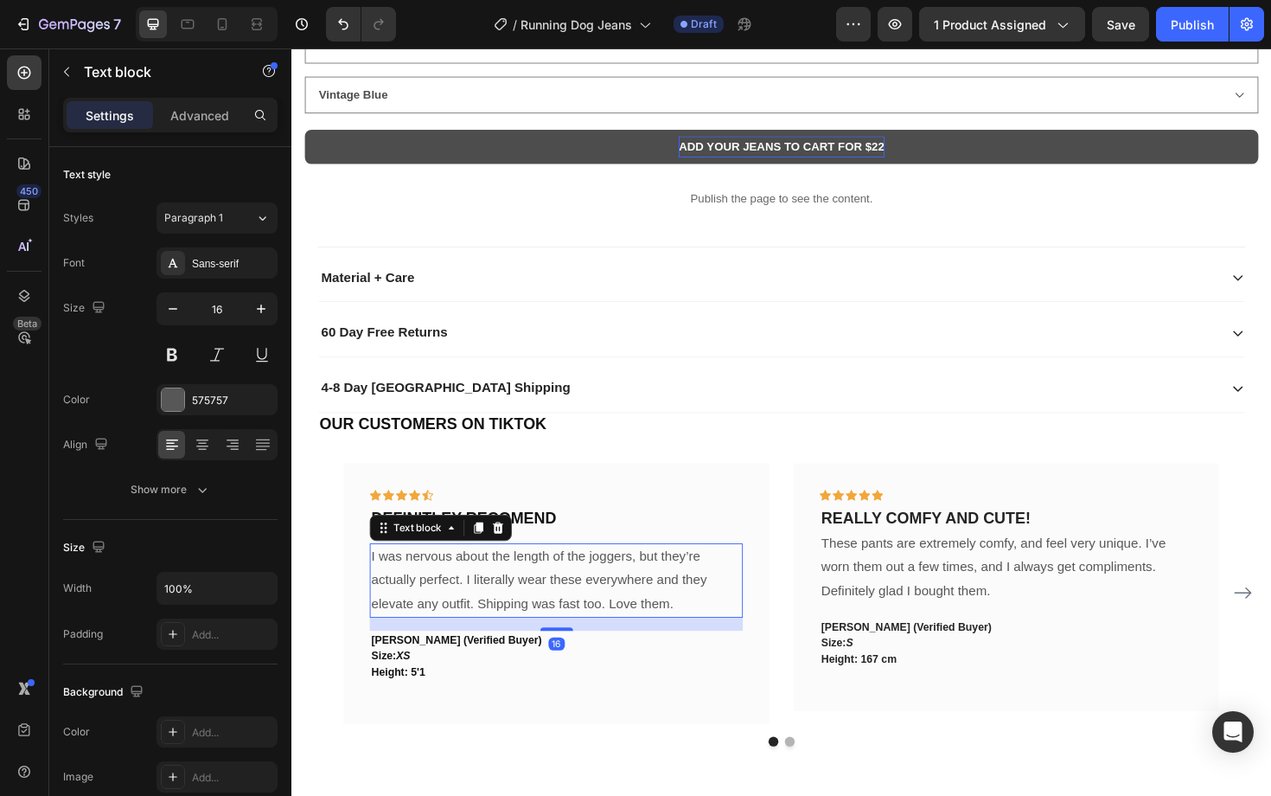
click at [576, 591] on p "I was nervous about the length of the joggers, but they’re actually perfect. I …" at bounding box center [572, 611] width 392 height 74
click at [641, 586] on p "I was nervous about the length of the joggers, but they’re actually perfect. I …" at bounding box center [572, 611] width 392 height 74
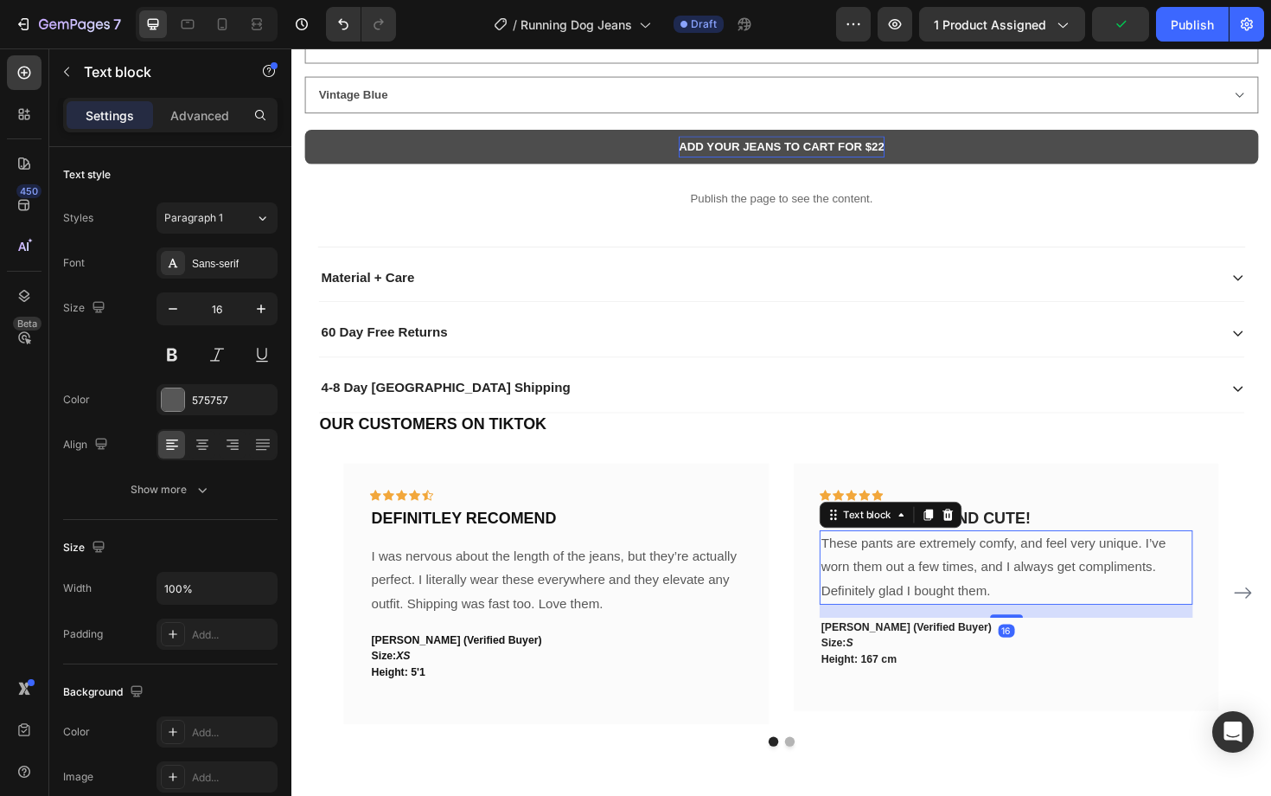
click at [1128, 622] on p "These pants are extremely comfy, and feel very unique. I’ve worn them out a few…" at bounding box center [1049, 597] width 392 height 74
click at [928, 573] on p "These pants are extremely comfy, and feel very unique. I’ve worn them out a few…" at bounding box center [1049, 597] width 392 height 74
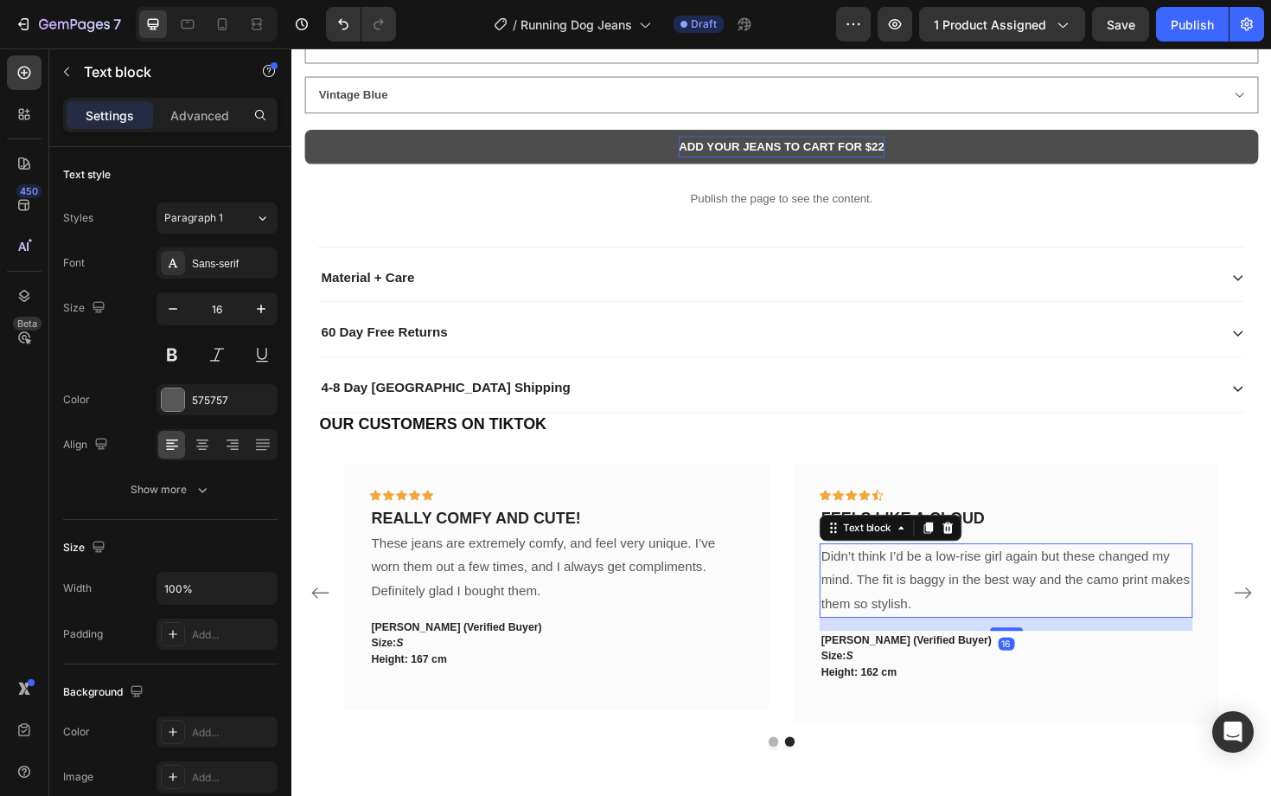
click at [1119, 593] on p "Didn’t think I’d be a low-rise girl again but these changed my mind. The fit is…" at bounding box center [1049, 611] width 392 height 74
click at [1168, 611] on p "Didn’t think I’d be a low-rise girl again but these changed my mind. The fit is…" at bounding box center [1049, 611] width 392 height 74
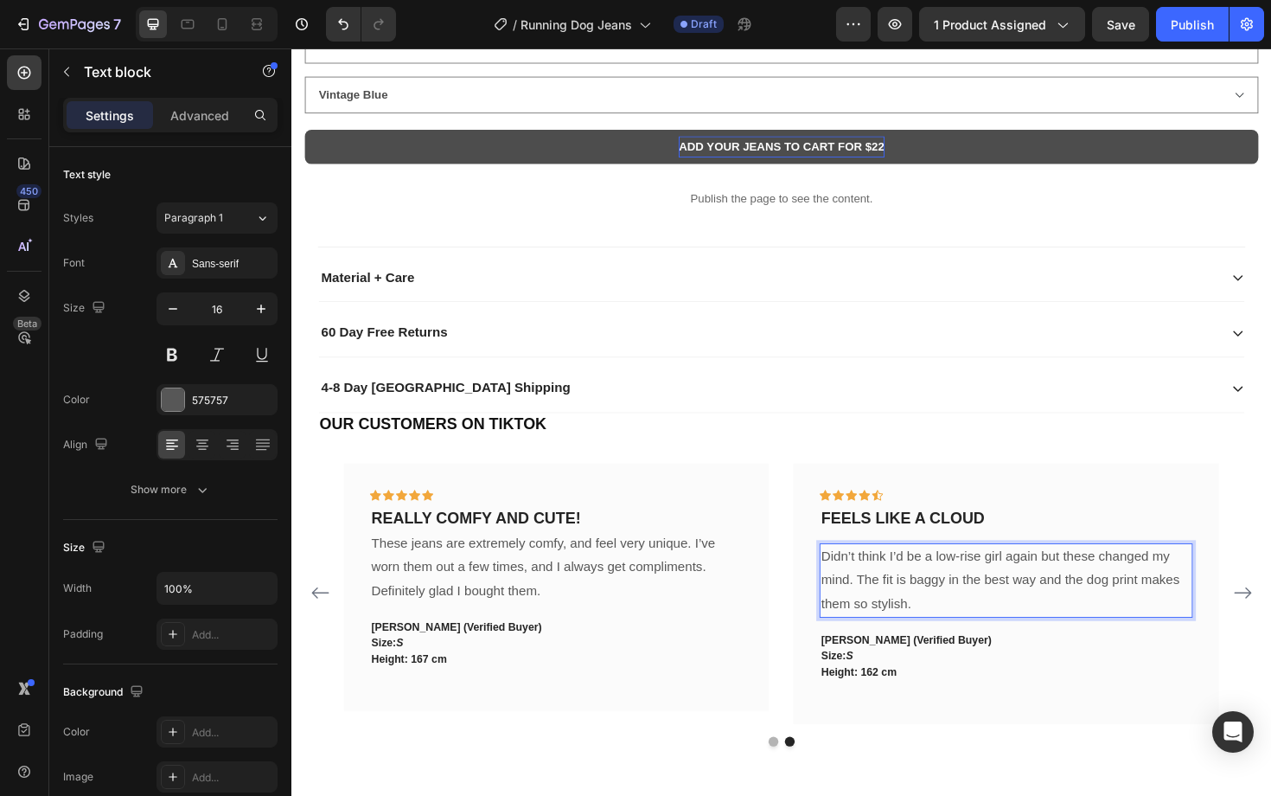
click at [1188, 610] on p "Didn’t think I’d be a low-rise girl again but these changed my mind. The fit is…" at bounding box center [1049, 611] width 392 height 74
click at [1174, 630] on p "Didn’t think I’d be a low-rise girl again but these changed my mind. The fit is…" at bounding box center [1049, 611] width 392 height 74
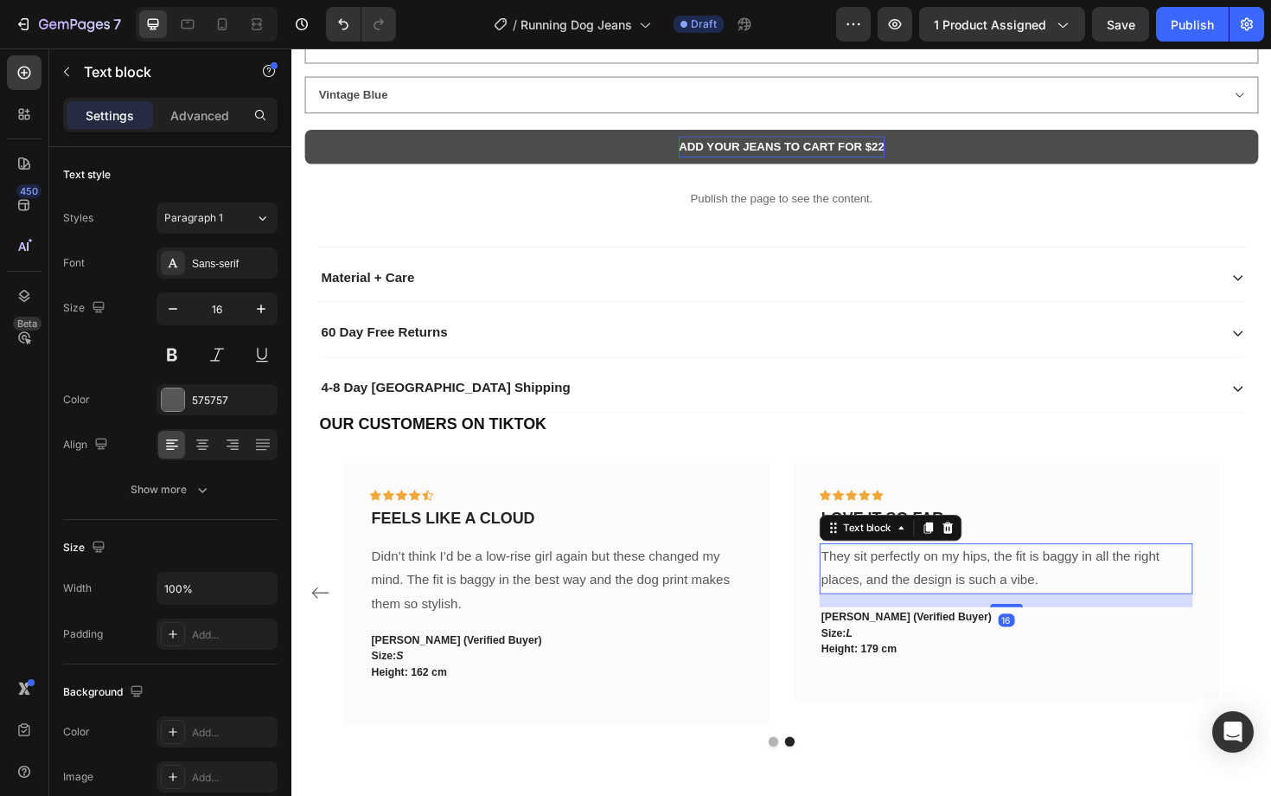
click at [1072, 592] on p "They sit perfectly on my hips, the fit is baggy in all the right places, and th…" at bounding box center [1049, 599] width 392 height 50
click at [1059, 701] on p at bounding box center [1049, 701] width 392 height 17
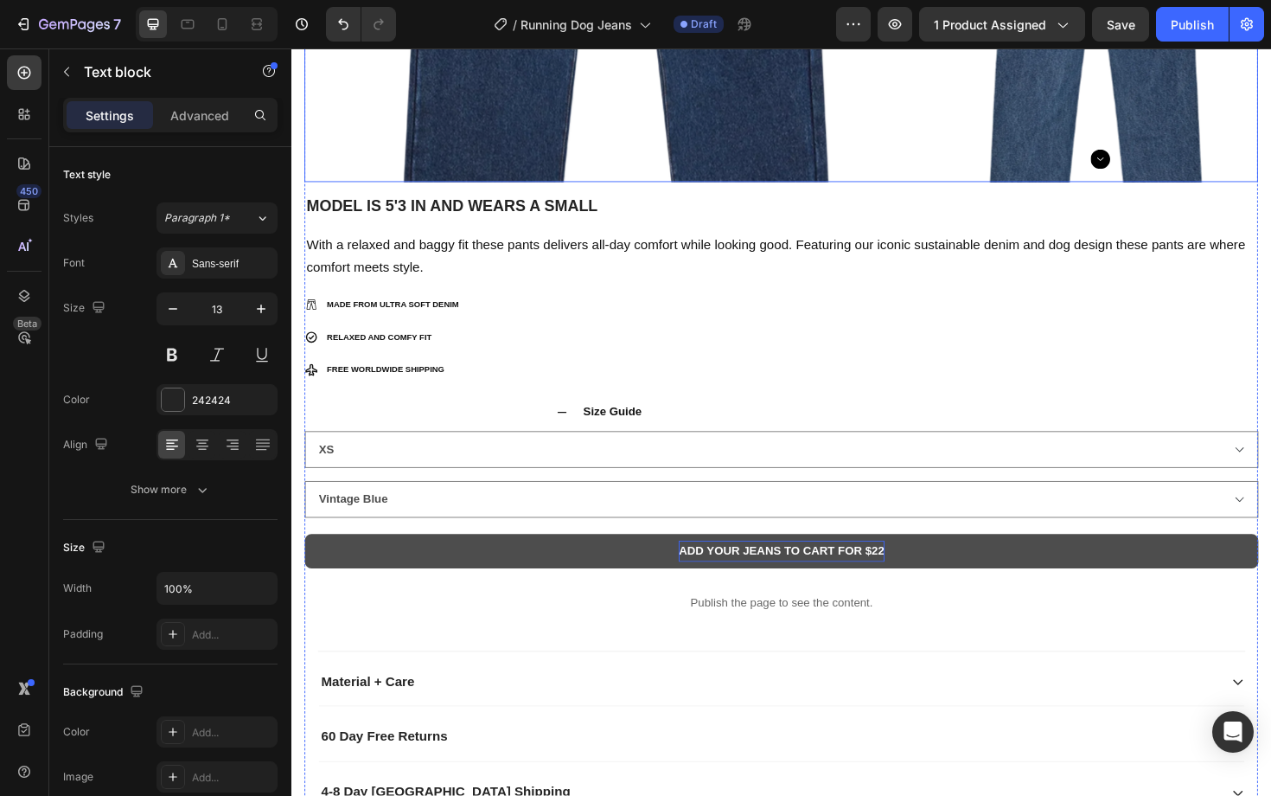
scroll to position [1124, 0]
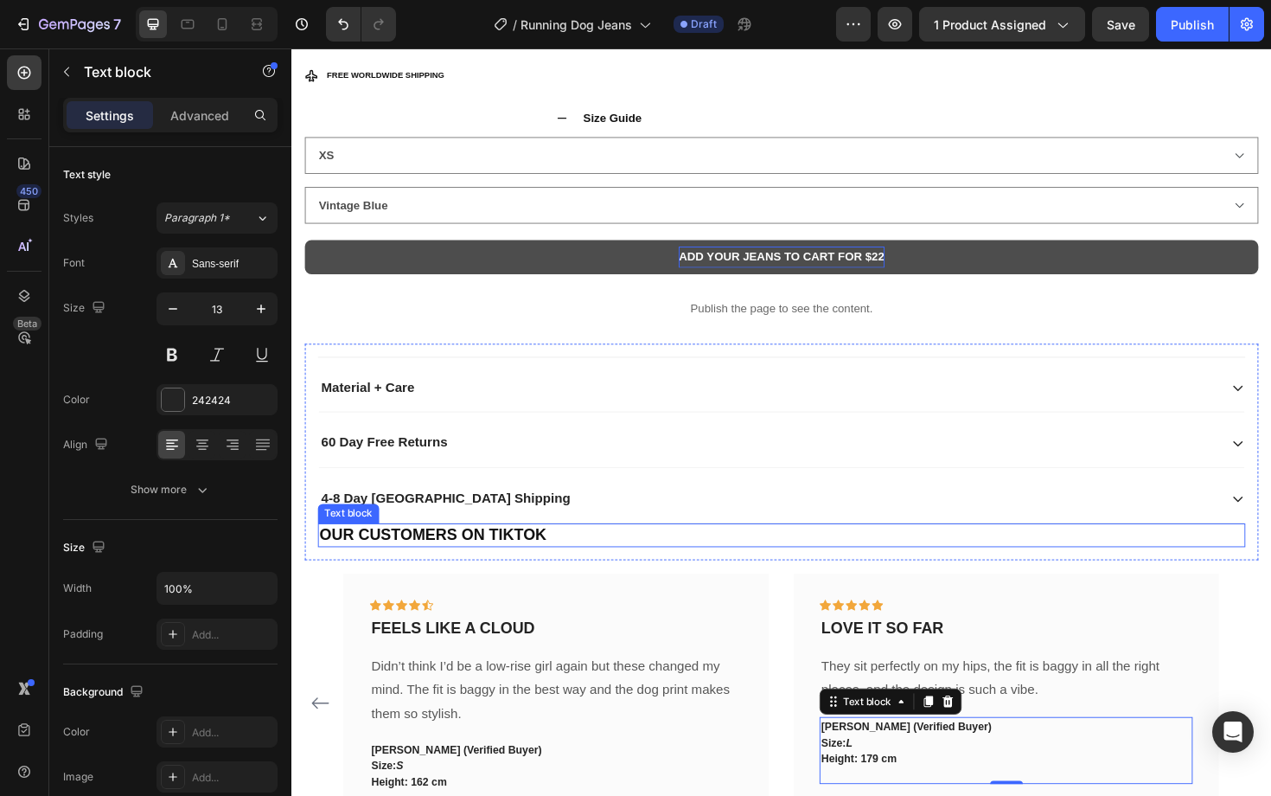
click at [580, 566] on p "OUR CUSTOMERS ON TIKTOK" at bounding box center [810, 565] width 979 height 22
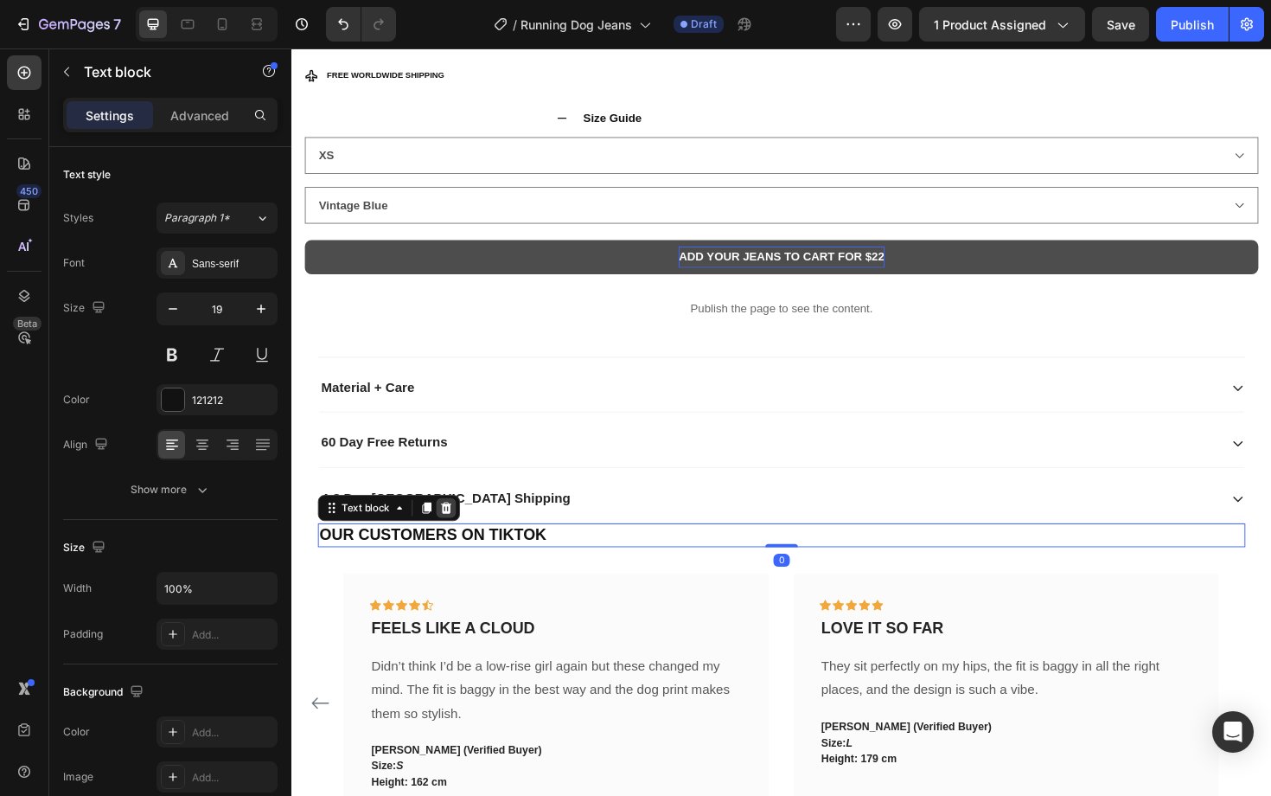
click at [454, 536] on icon at bounding box center [455, 535] width 14 height 14
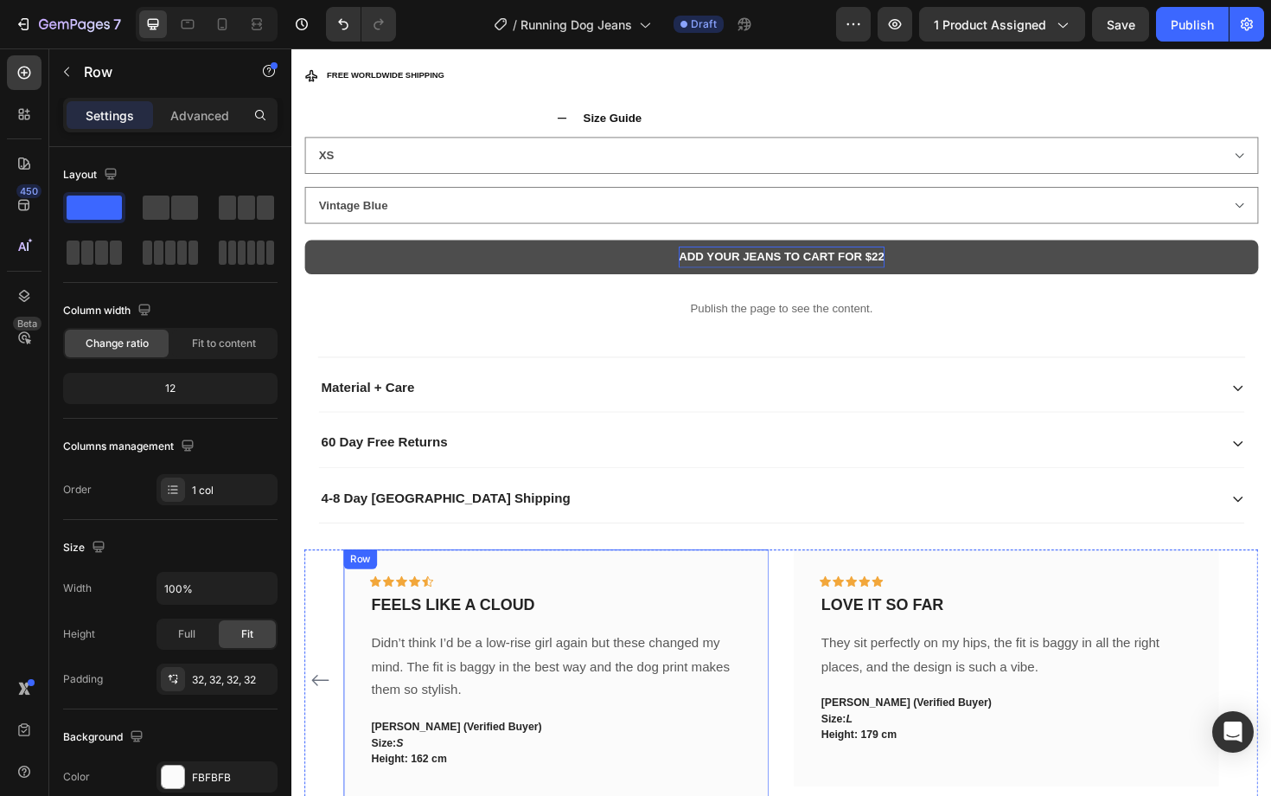
click at [466, 597] on div "Icon Icon Icon Icon Icon Row FEELS LIKE A CLOUD Text block Didn’t think I’d be …" at bounding box center [572, 717] width 451 height 276
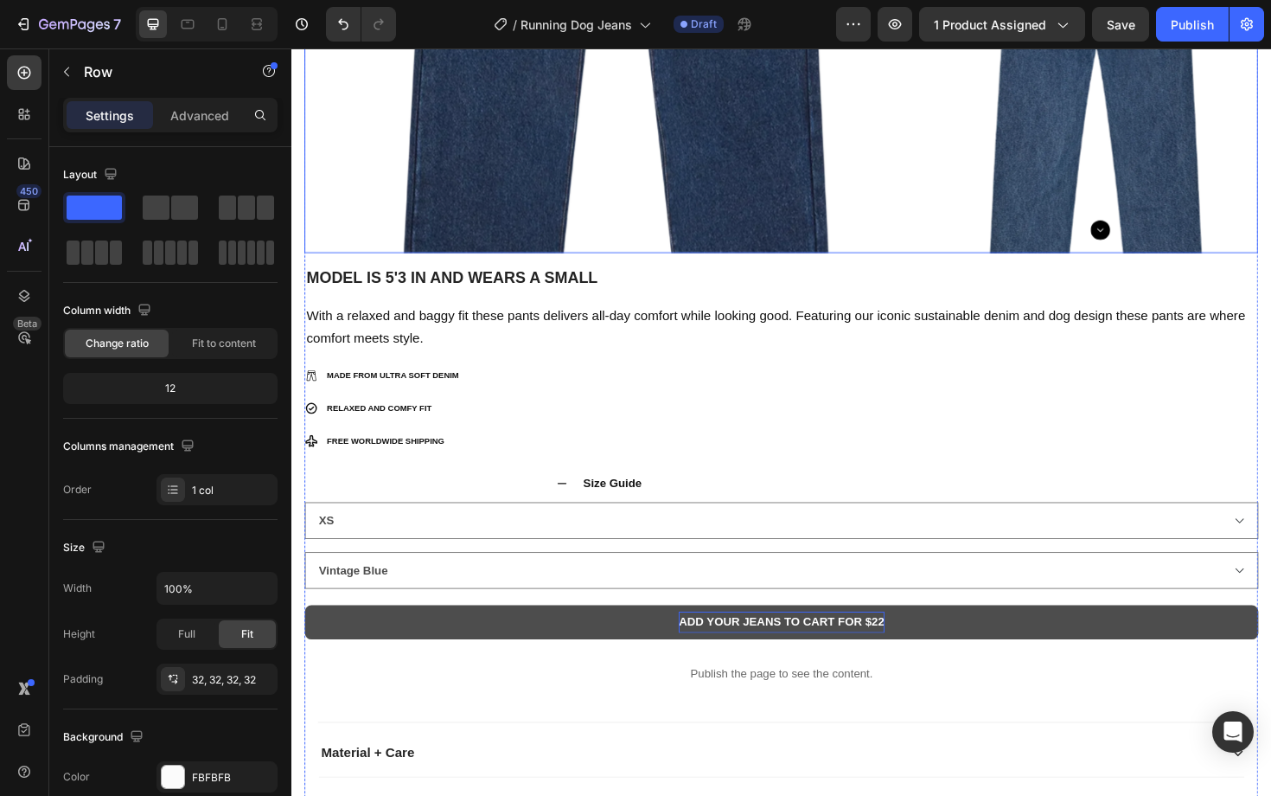
scroll to position [810, 0]
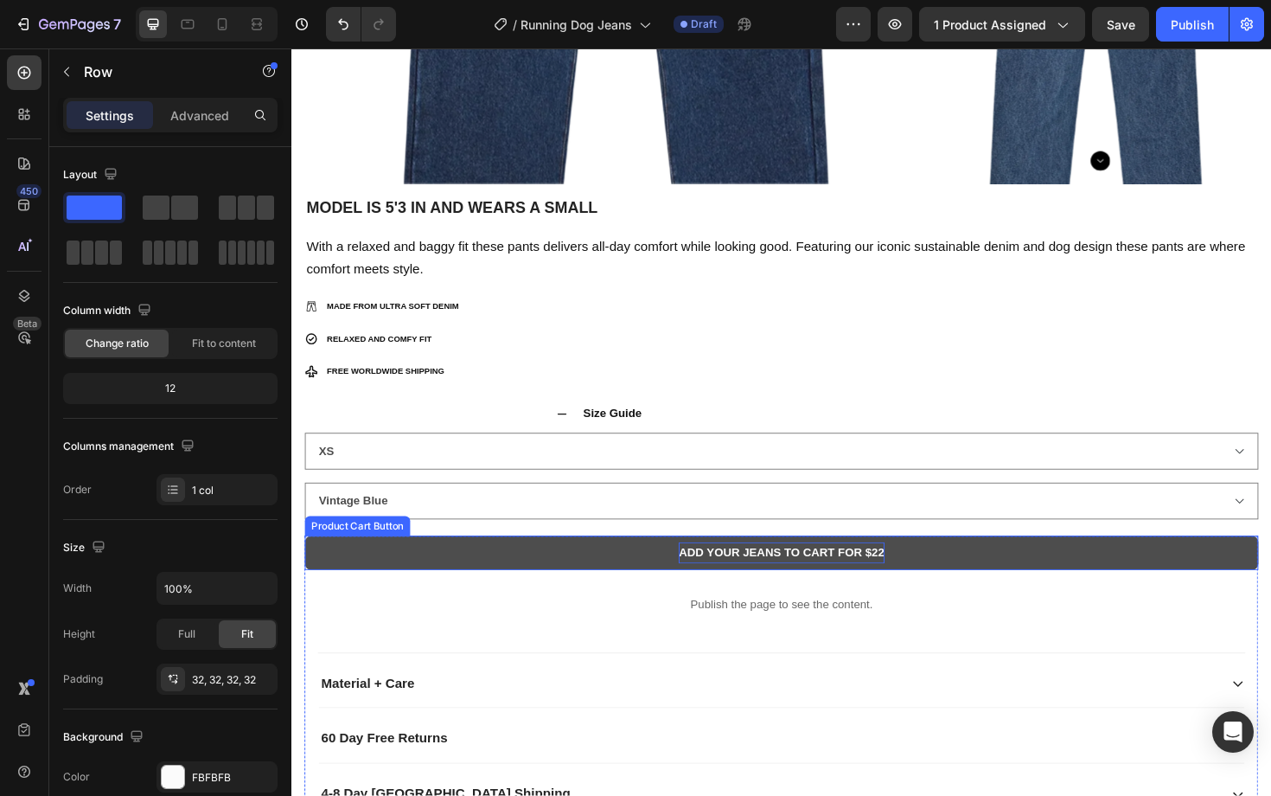
click at [900, 583] on p "ADD YOUR JEANS TO CART FOR $22" at bounding box center [810, 583] width 218 height 22
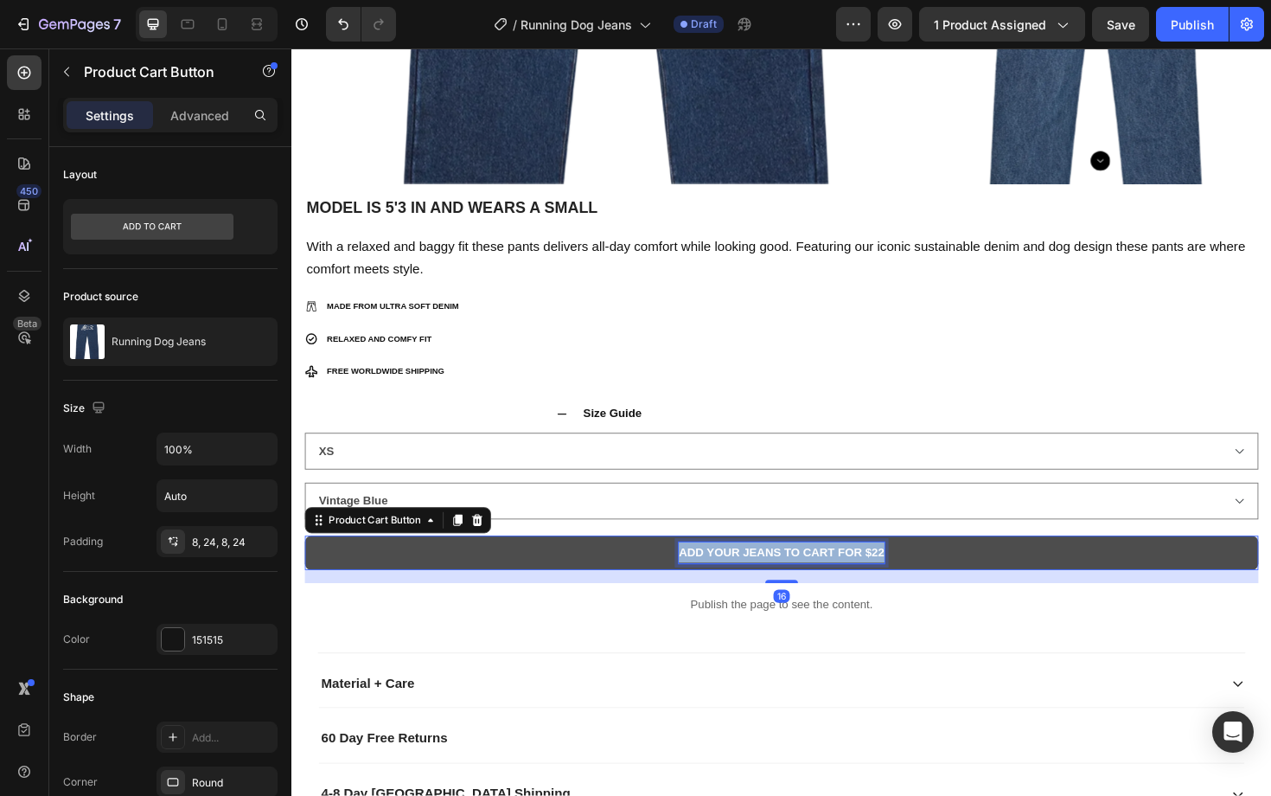
click at [900, 583] on p "ADD YOUR JEANS TO CART FOR $22" at bounding box center [810, 583] width 218 height 22
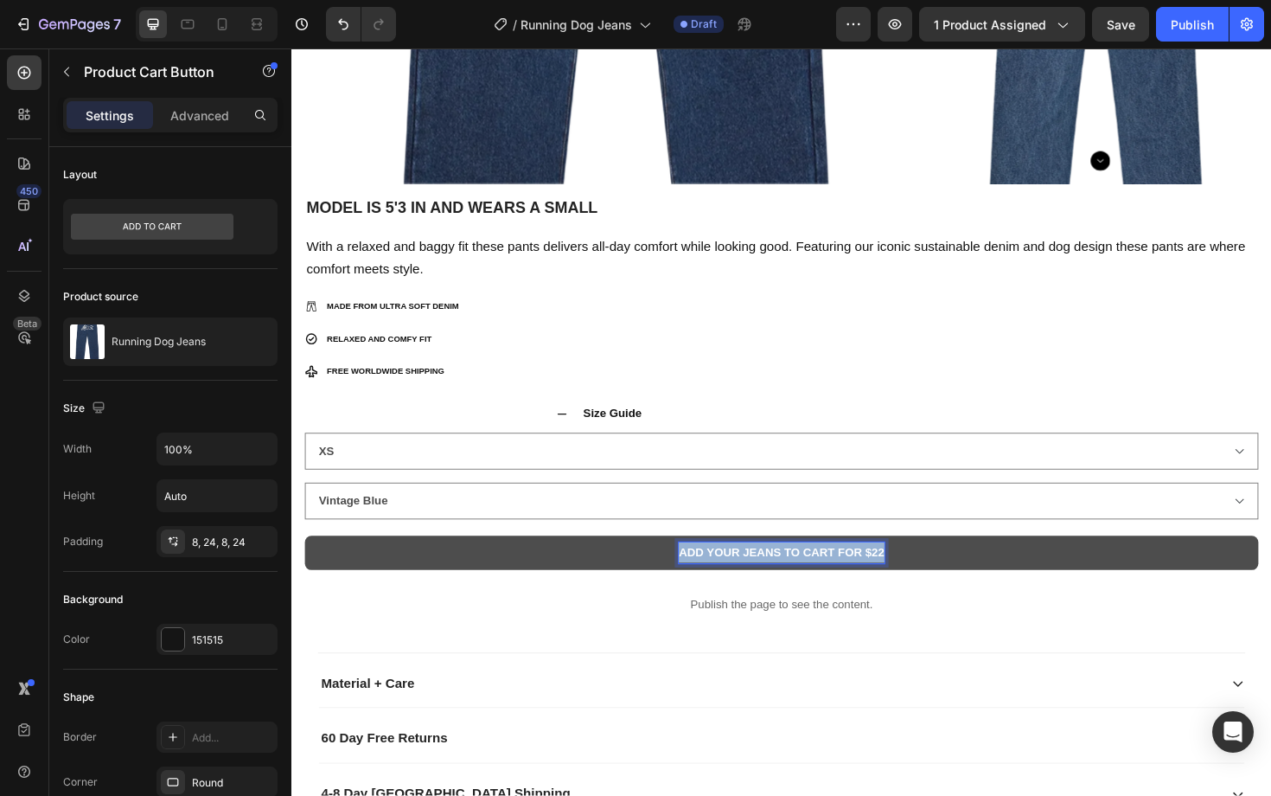
click at [900, 583] on p "ADD YOUR JEANS TO CART FOR $22" at bounding box center [810, 583] width 218 height 22
click at [906, 585] on p "ADD YOUR JEANS TO CART FOR $22" at bounding box center [810, 583] width 218 height 22
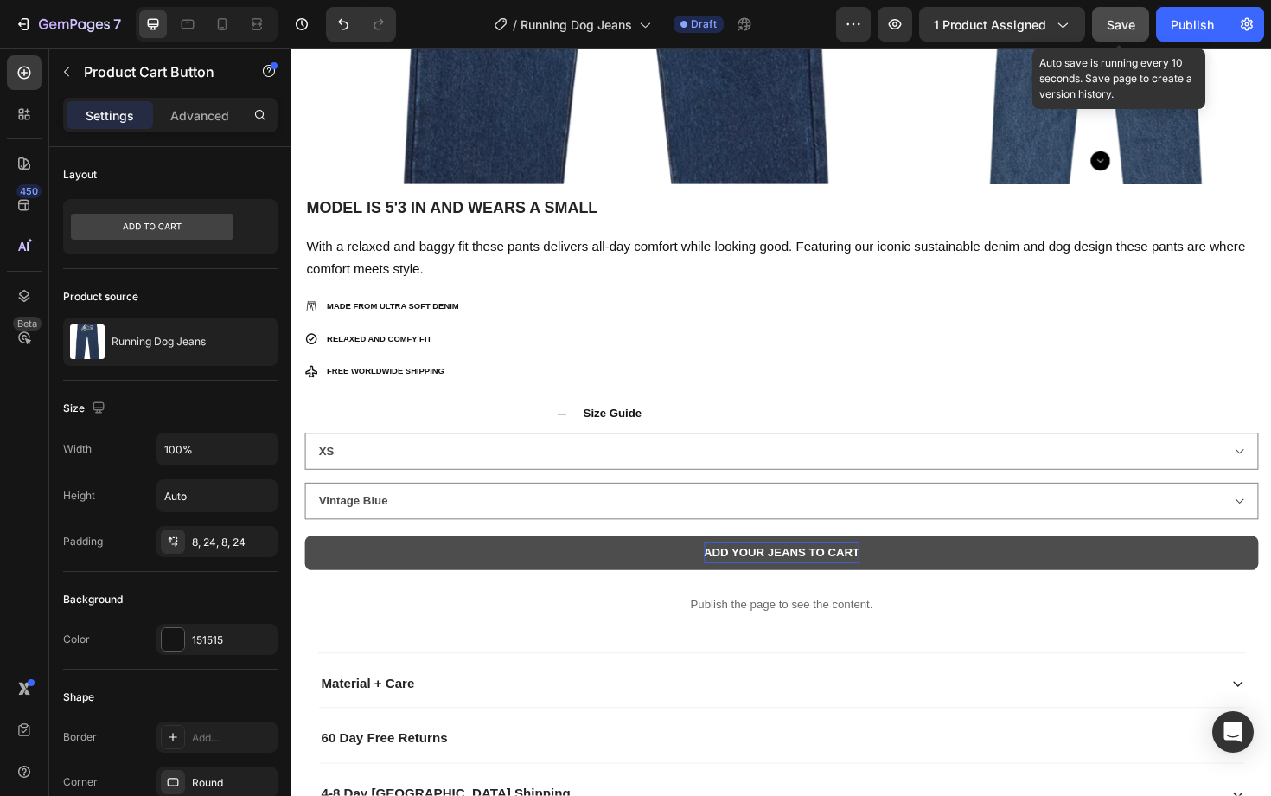
click at [1120, 27] on span "Save" at bounding box center [1121, 24] width 29 height 15
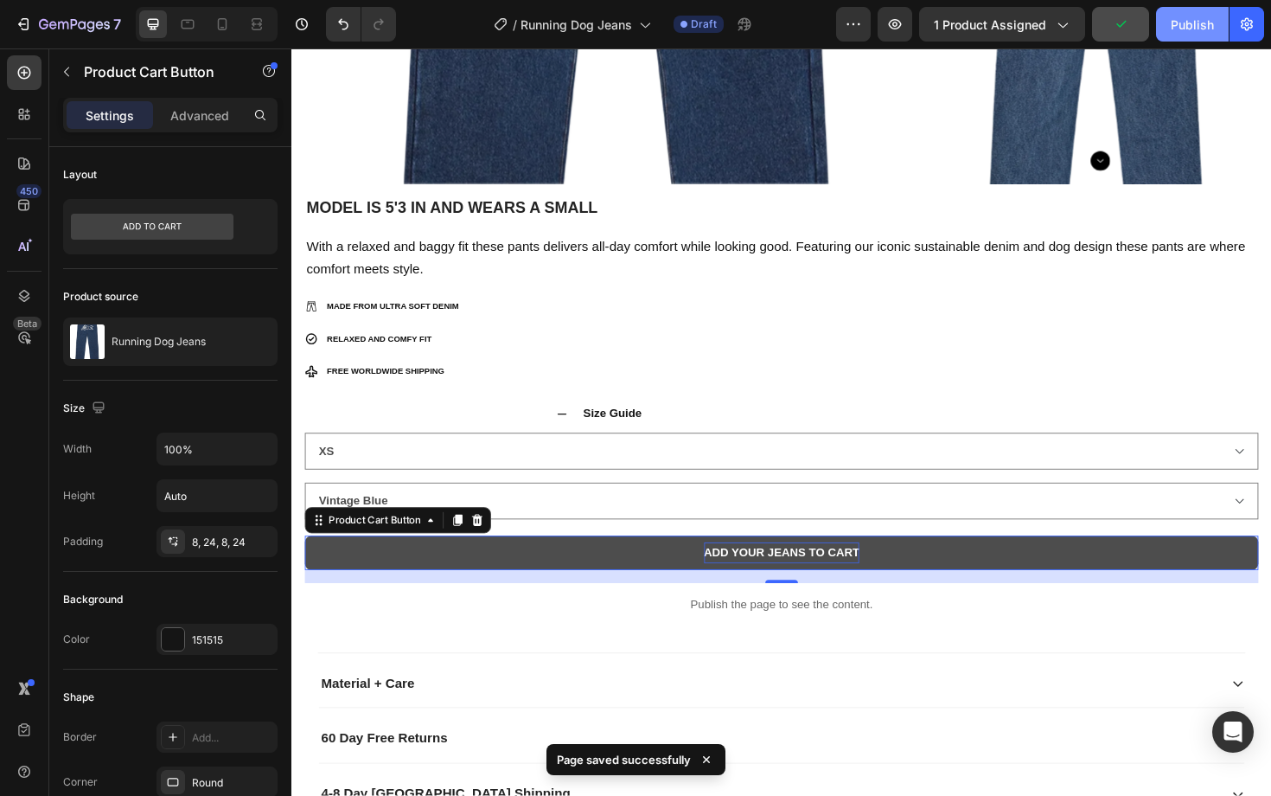
click at [1202, 17] on div "Publish" at bounding box center [1192, 25] width 43 height 18
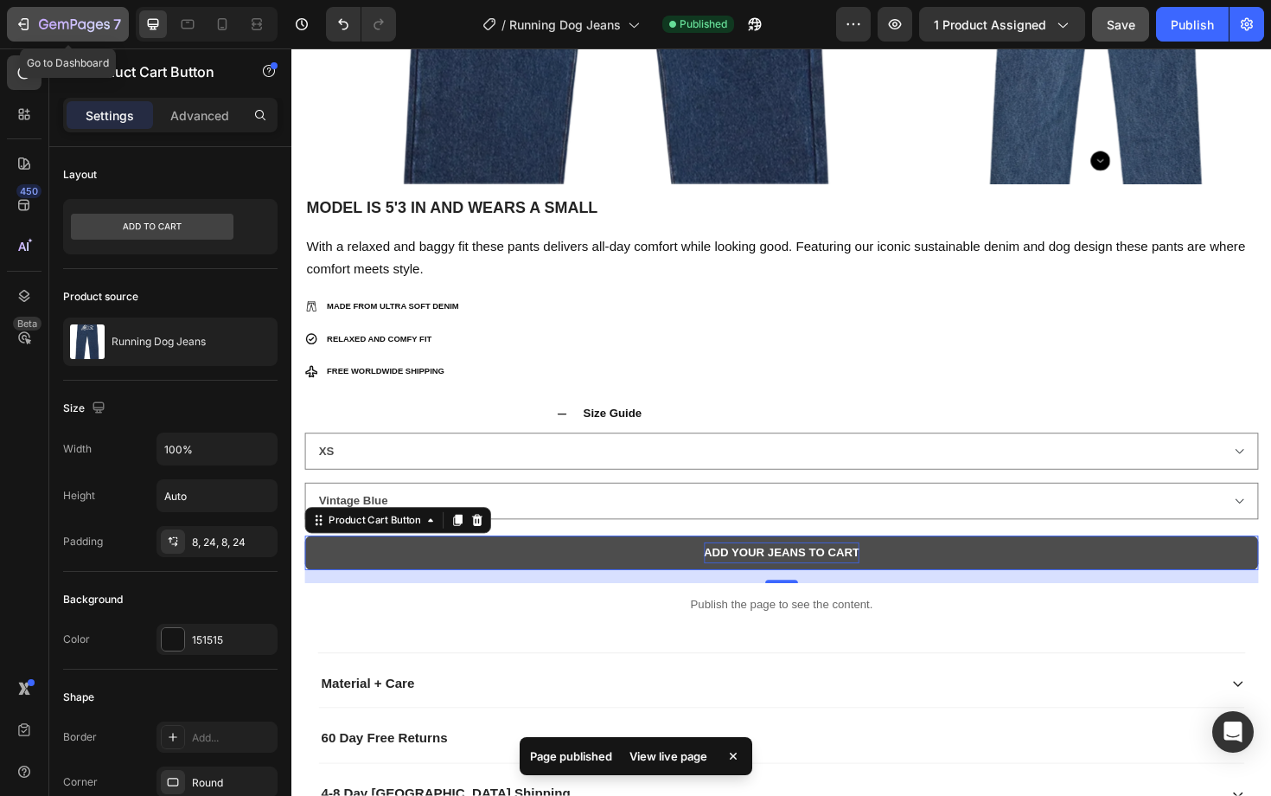
click at [21, 26] on icon "button" at bounding box center [23, 24] width 17 height 17
